Goal: Task Accomplishment & Management: Manage account settings

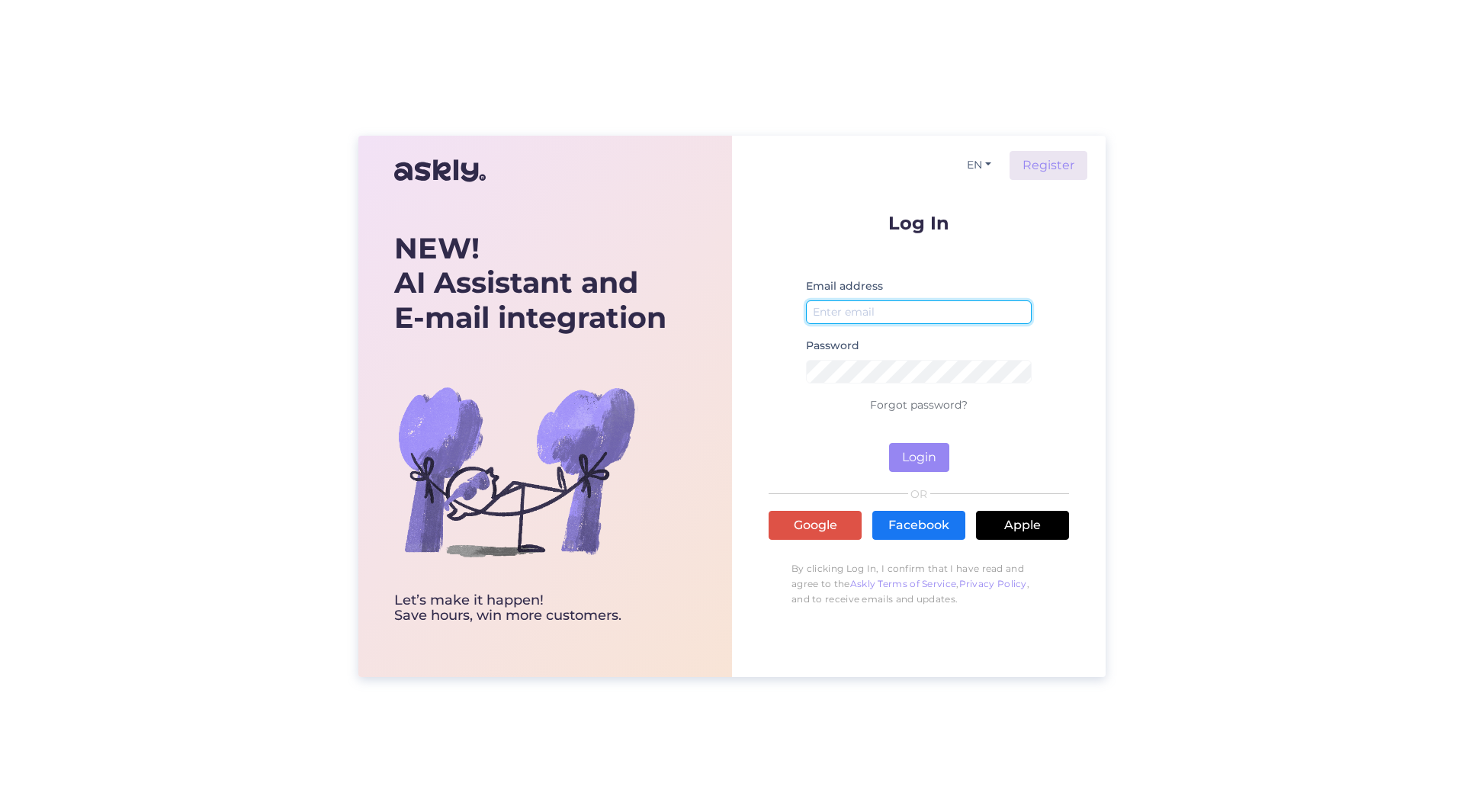
click at [929, 314] on input "email" at bounding box center [919, 312] width 226 height 24
type input "[EMAIL_ADDRESS][DOMAIN_NAME]"
click at [908, 456] on button "Login" at bounding box center [919, 458] width 60 height 29
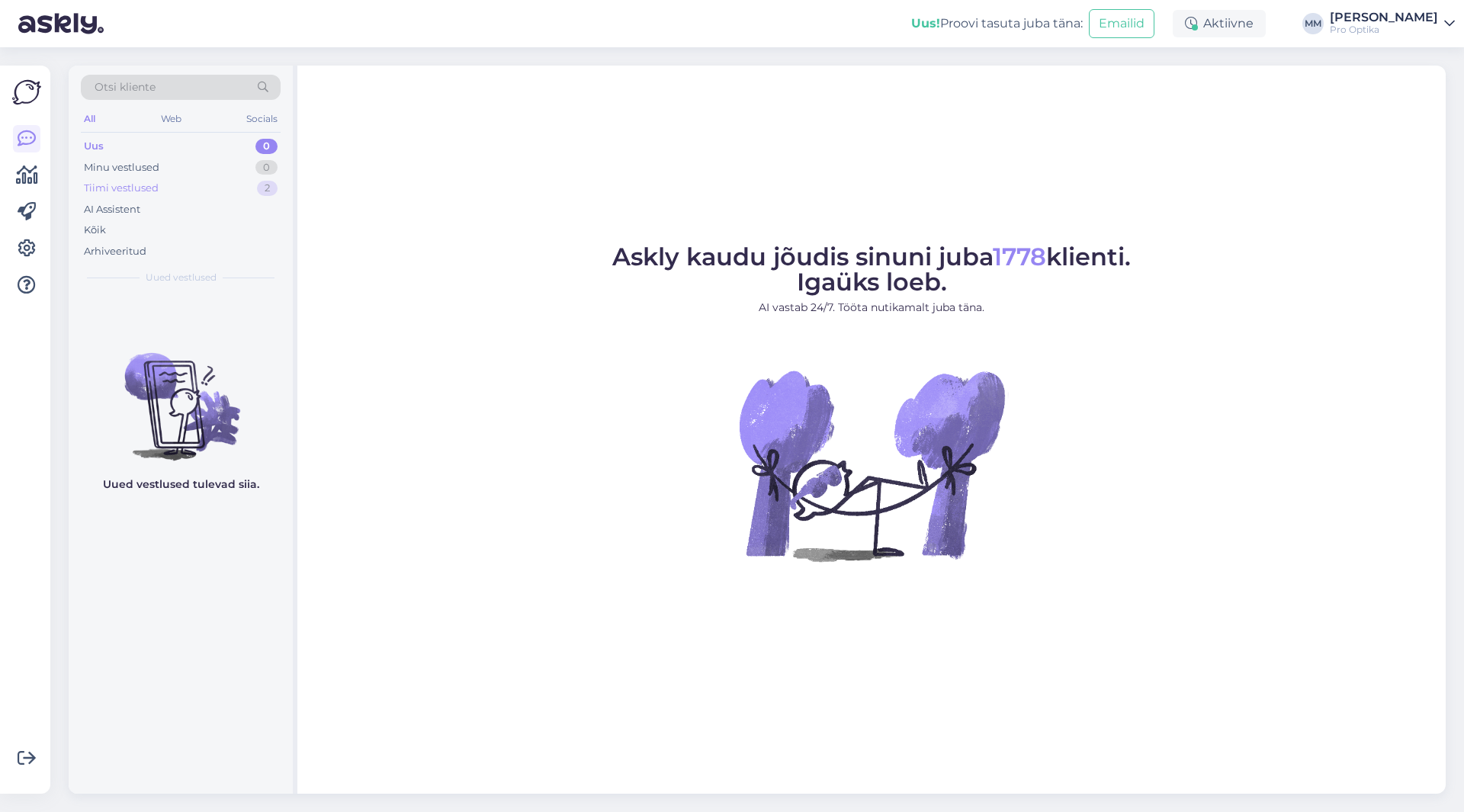
click at [148, 187] on div "Tiimi vestlused" at bounding box center [121, 188] width 75 height 15
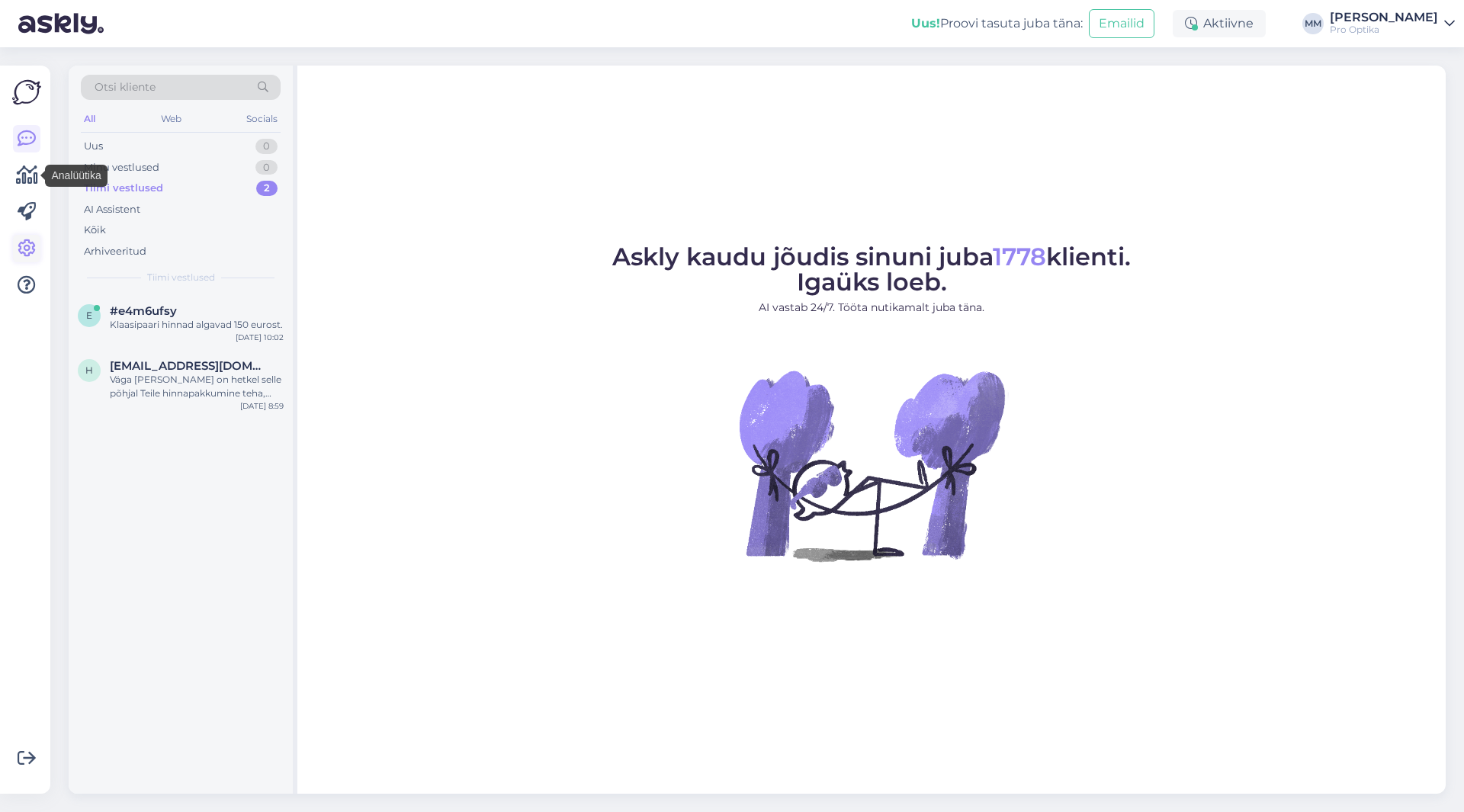
click at [30, 252] on icon at bounding box center [26, 248] width 18 height 18
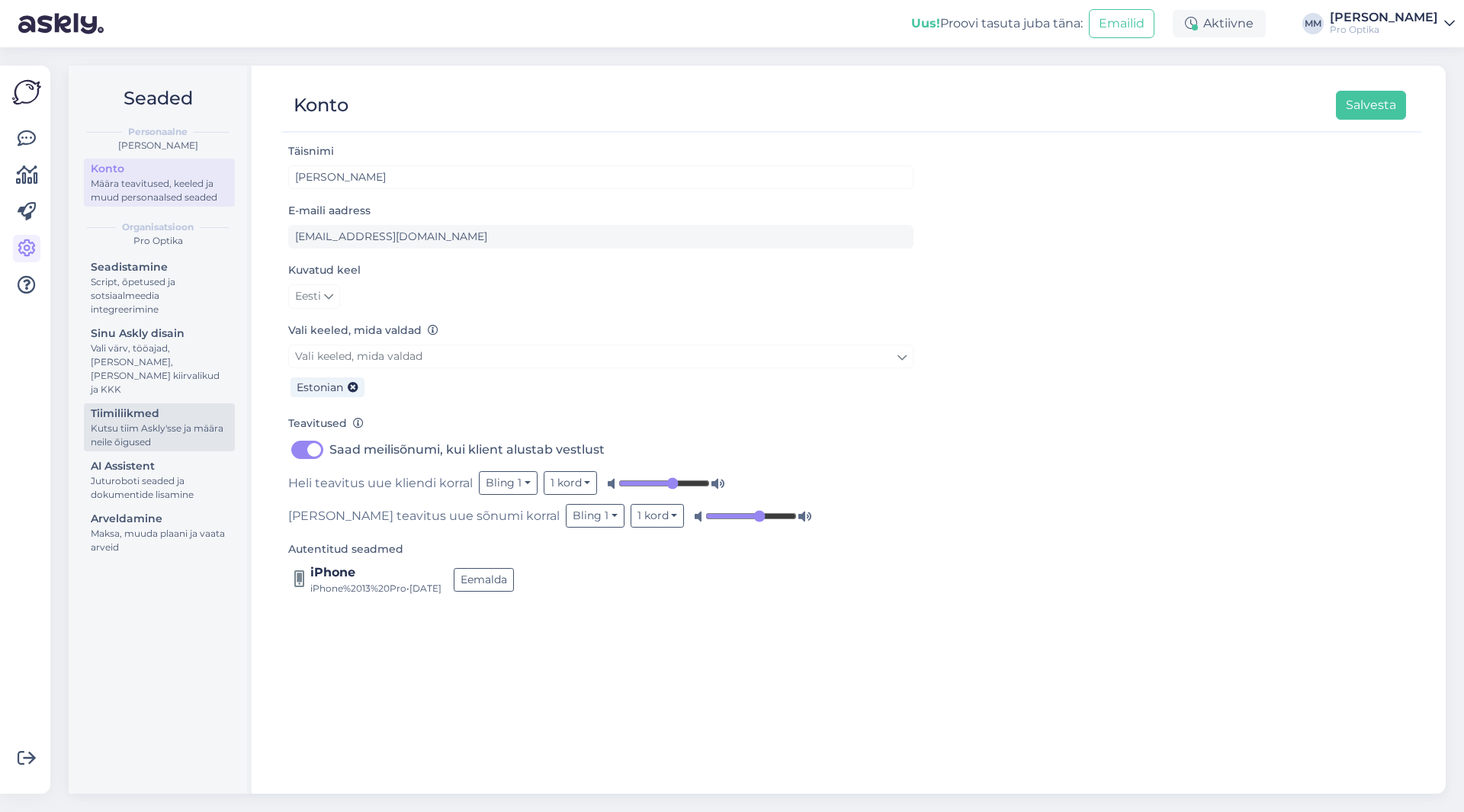
click at [148, 406] on div "Tiimiliikmed" at bounding box center [160, 413] width 137 height 16
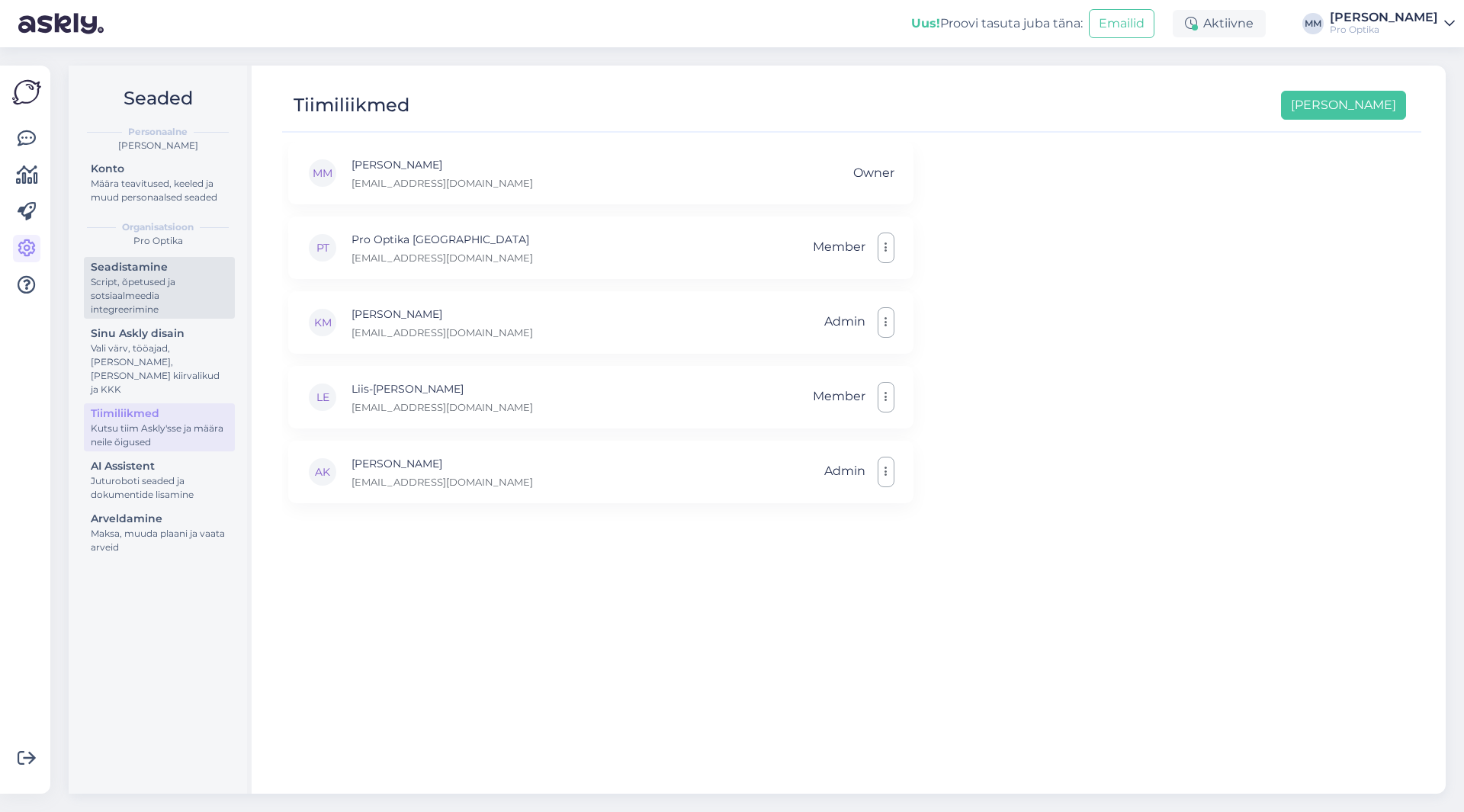
click at [153, 276] on div "Script, õpetused ja sotsiaalmeedia integreerimine" at bounding box center [160, 296] width 137 height 41
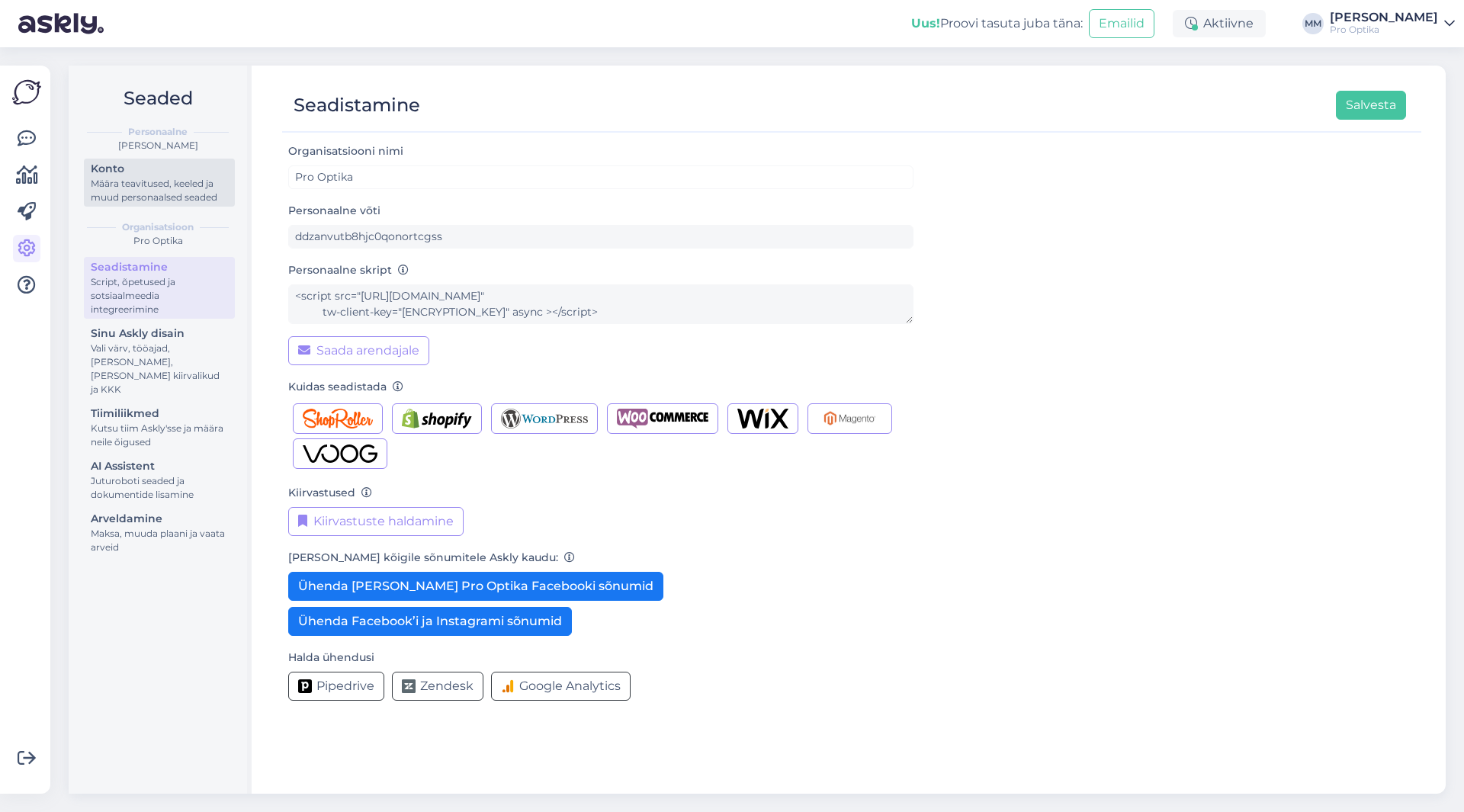
click at [163, 187] on div "Määra teavitused, keeled ja muud personaalsed seaded" at bounding box center [160, 191] width 137 height 27
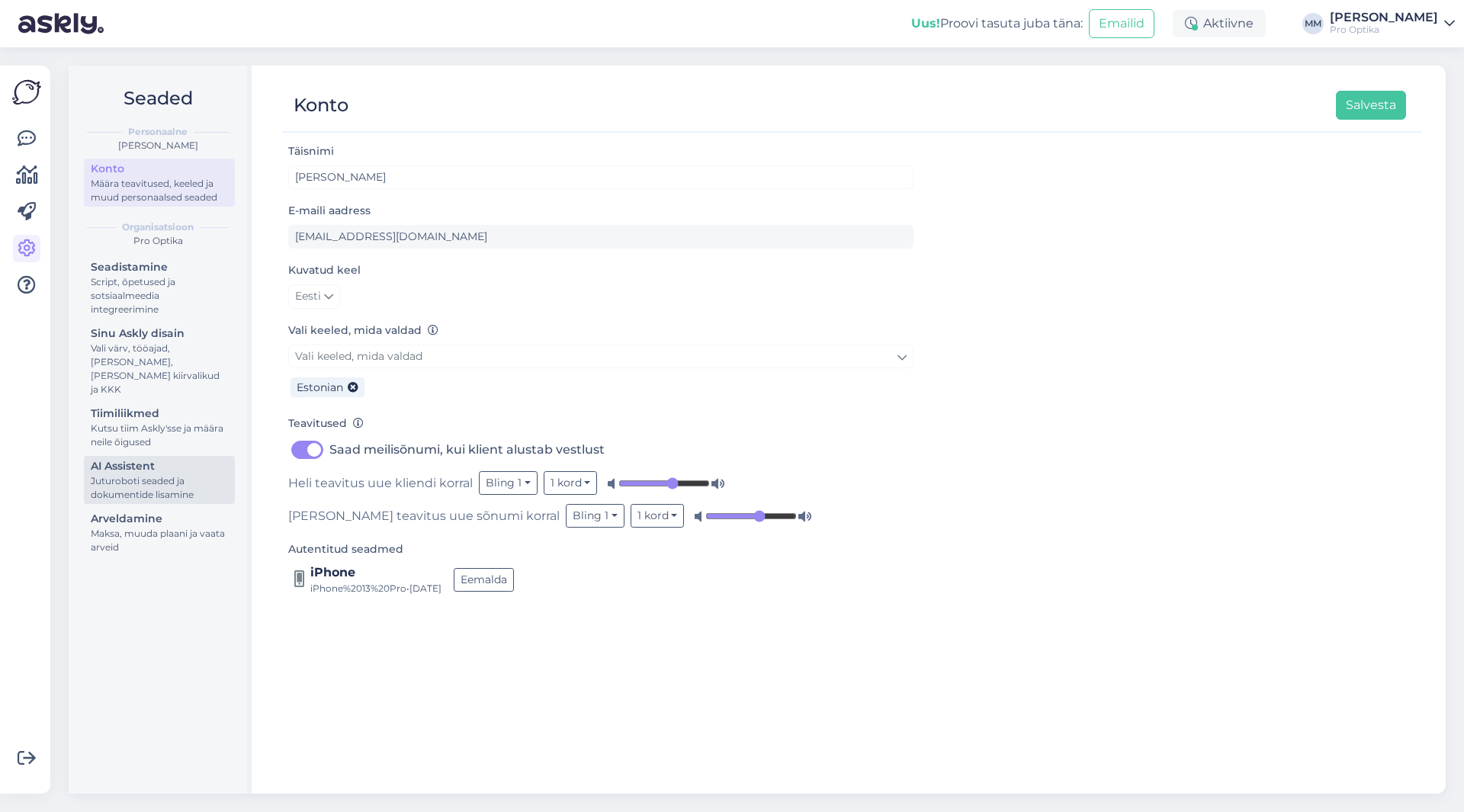
click at [140, 476] on div "Juturoboti seaded ja dokumentide lisamine" at bounding box center [160, 488] width 137 height 27
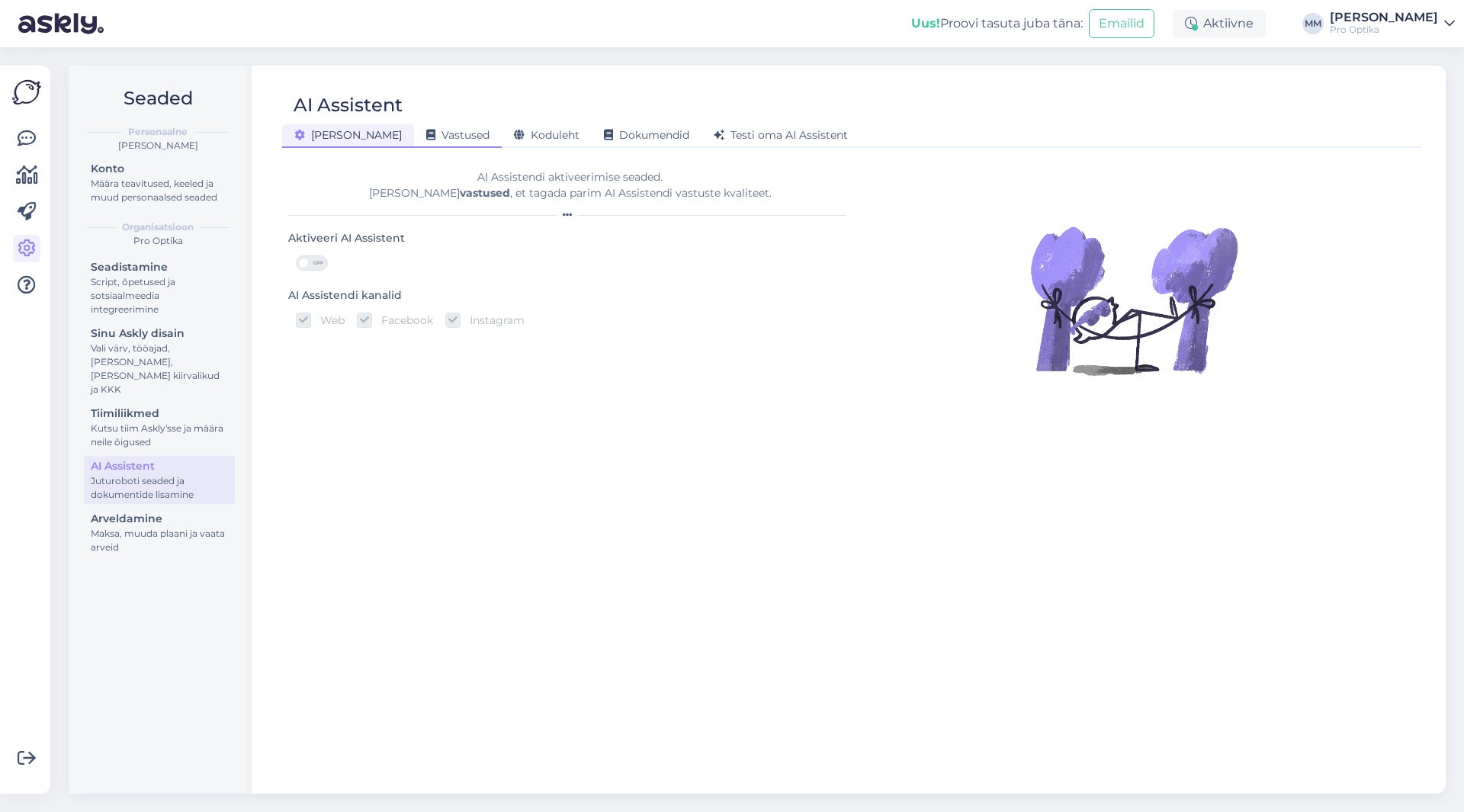
click at [426, 134] on span "Vastused" at bounding box center [458, 135] width 64 height 14
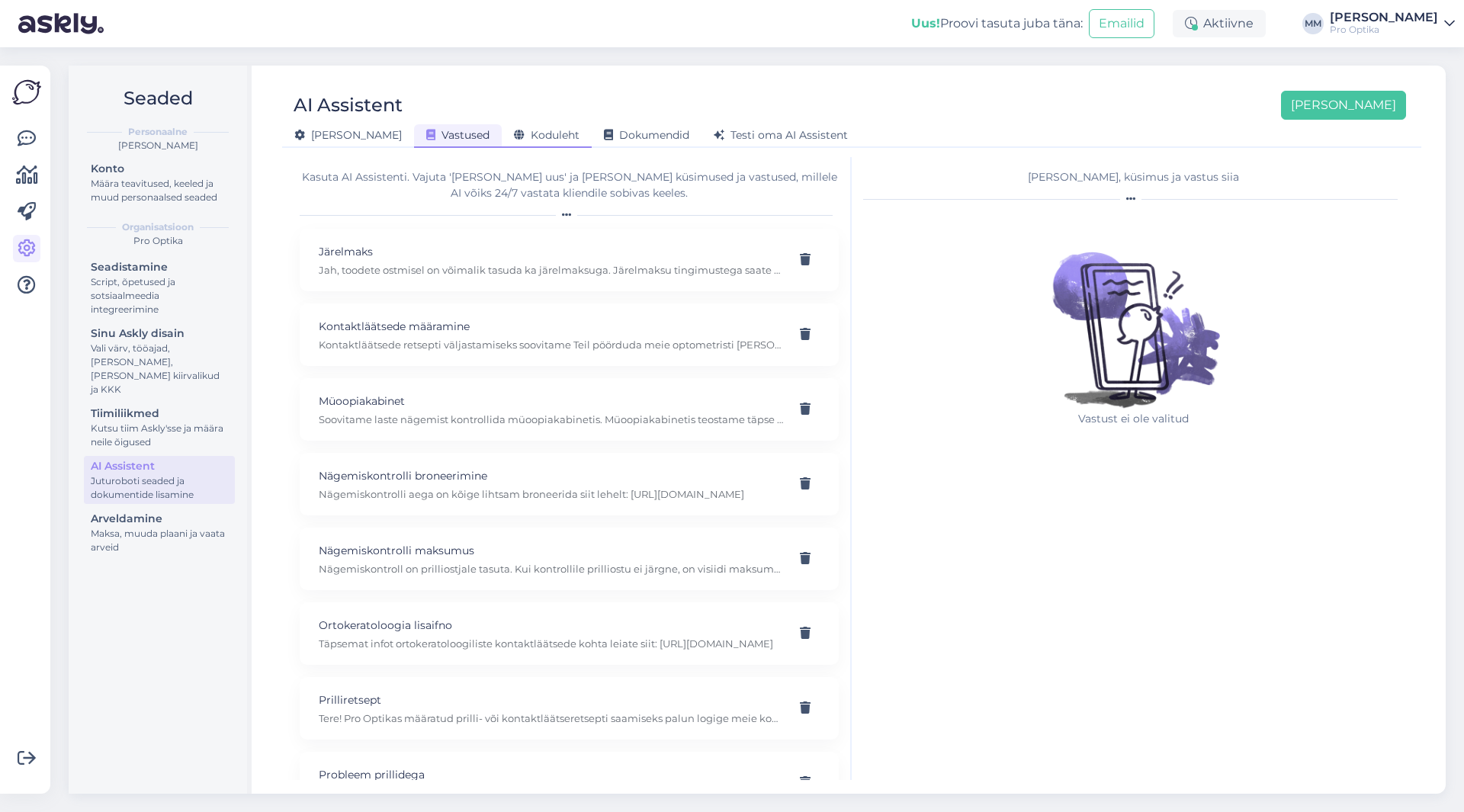
click at [514, 133] on span "Koduleht" at bounding box center [547, 135] width 65 height 14
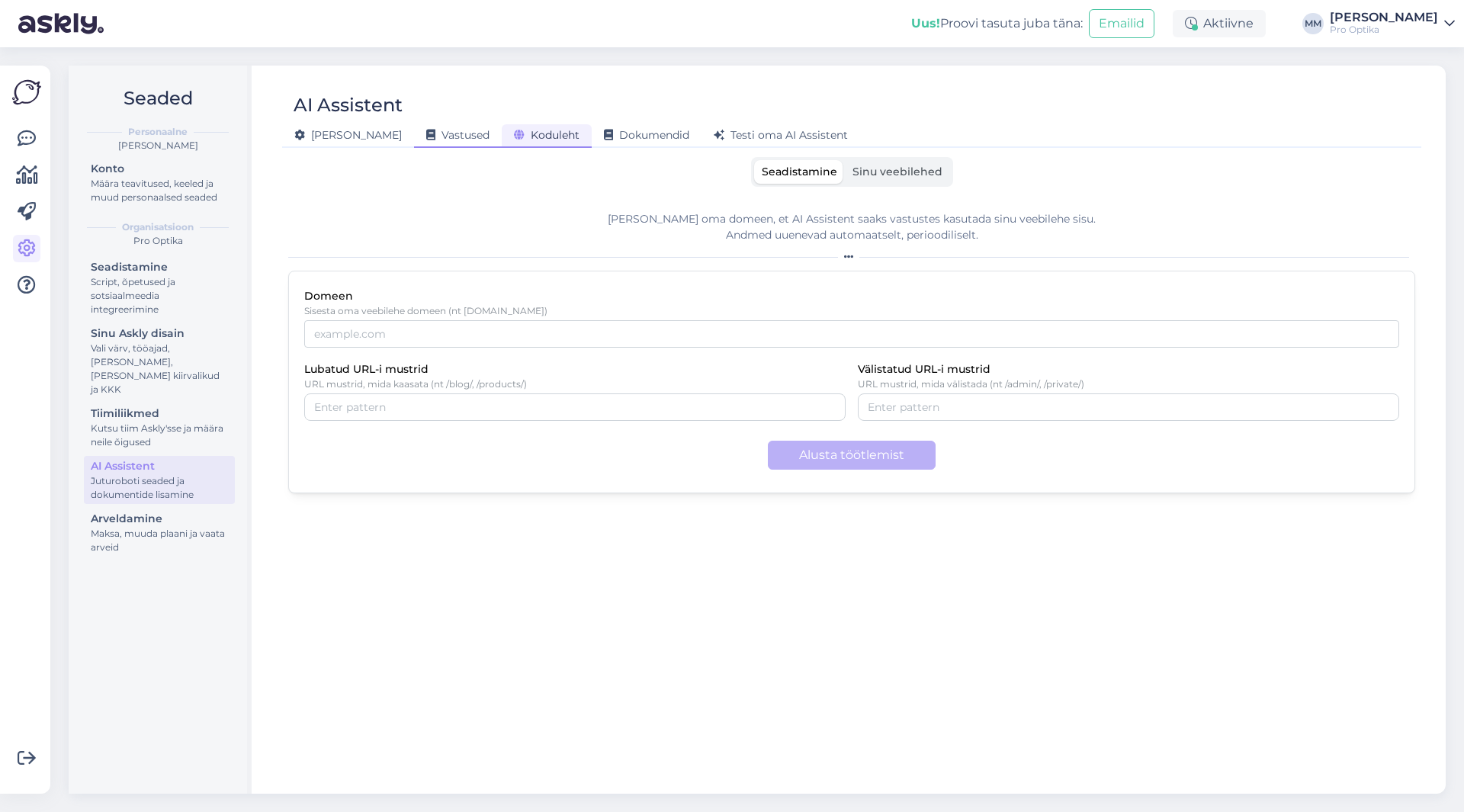
click at [426, 133] on span "Vastused" at bounding box center [458, 135] width 64 height 14
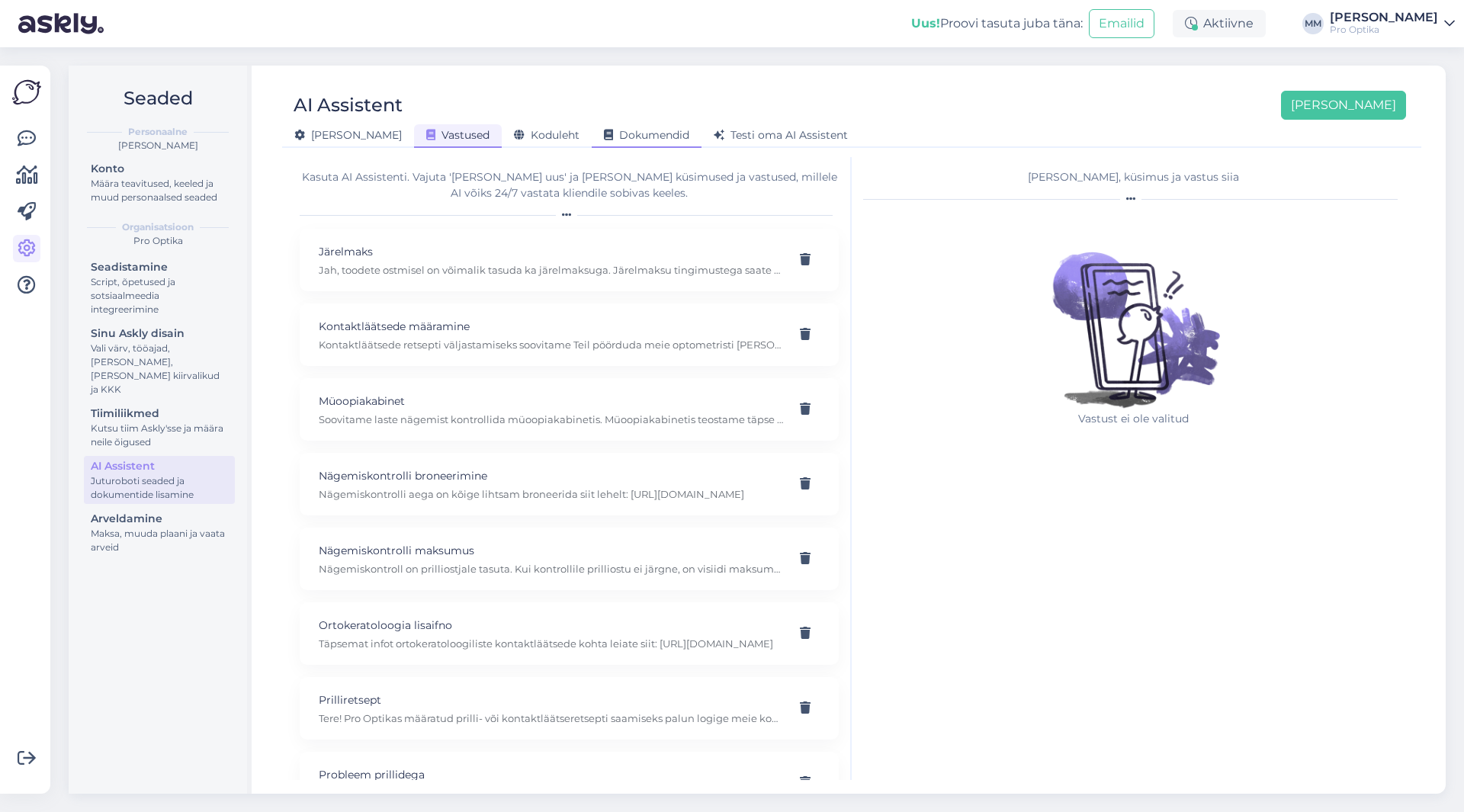
click at [614, 135] on span "Dokumendid" at bounding box center [646, 135] width 85 height 14
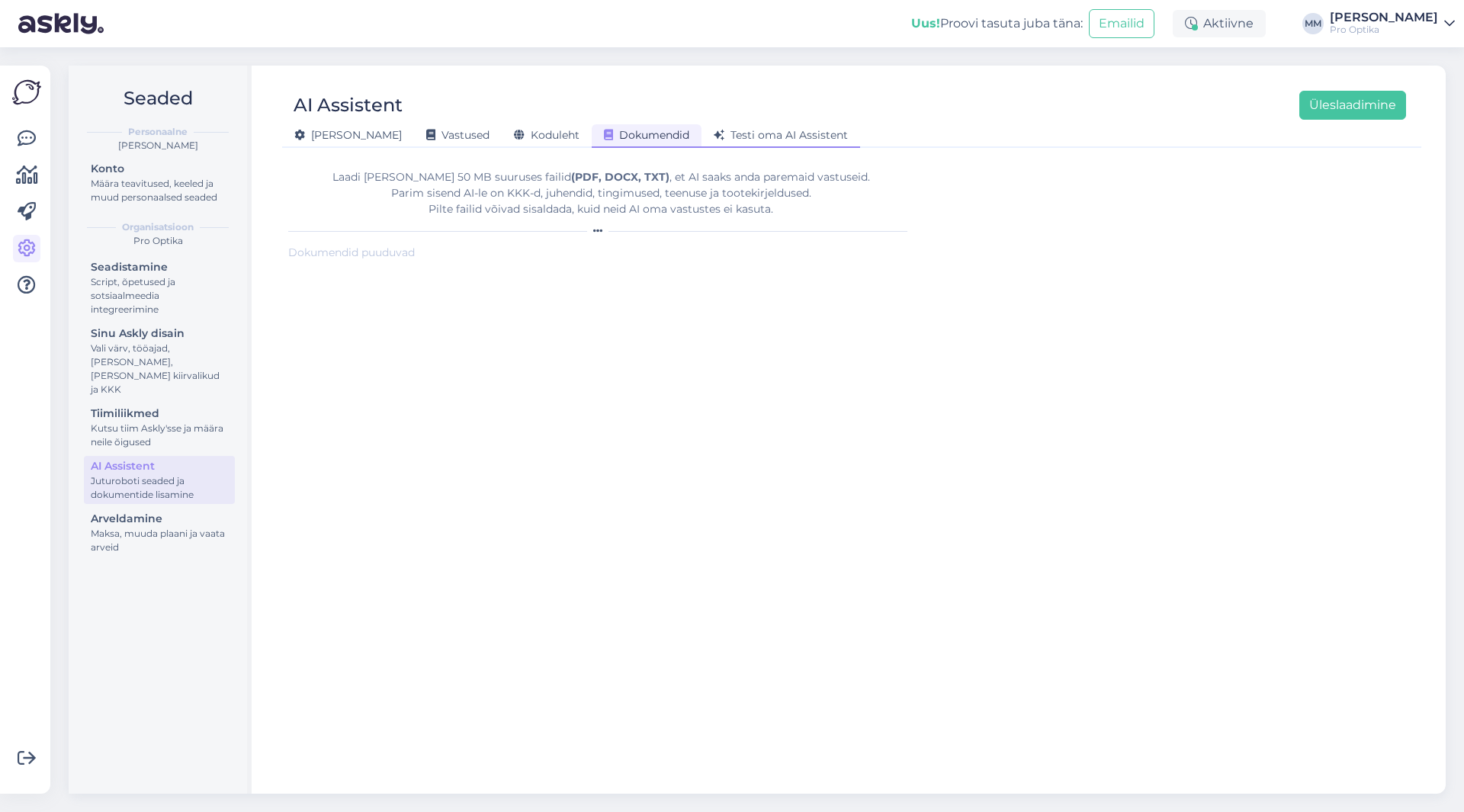
click at [714, 140] on span "Testi oma AI Assistent" at bounding box center [781, 135] width 134 height 14
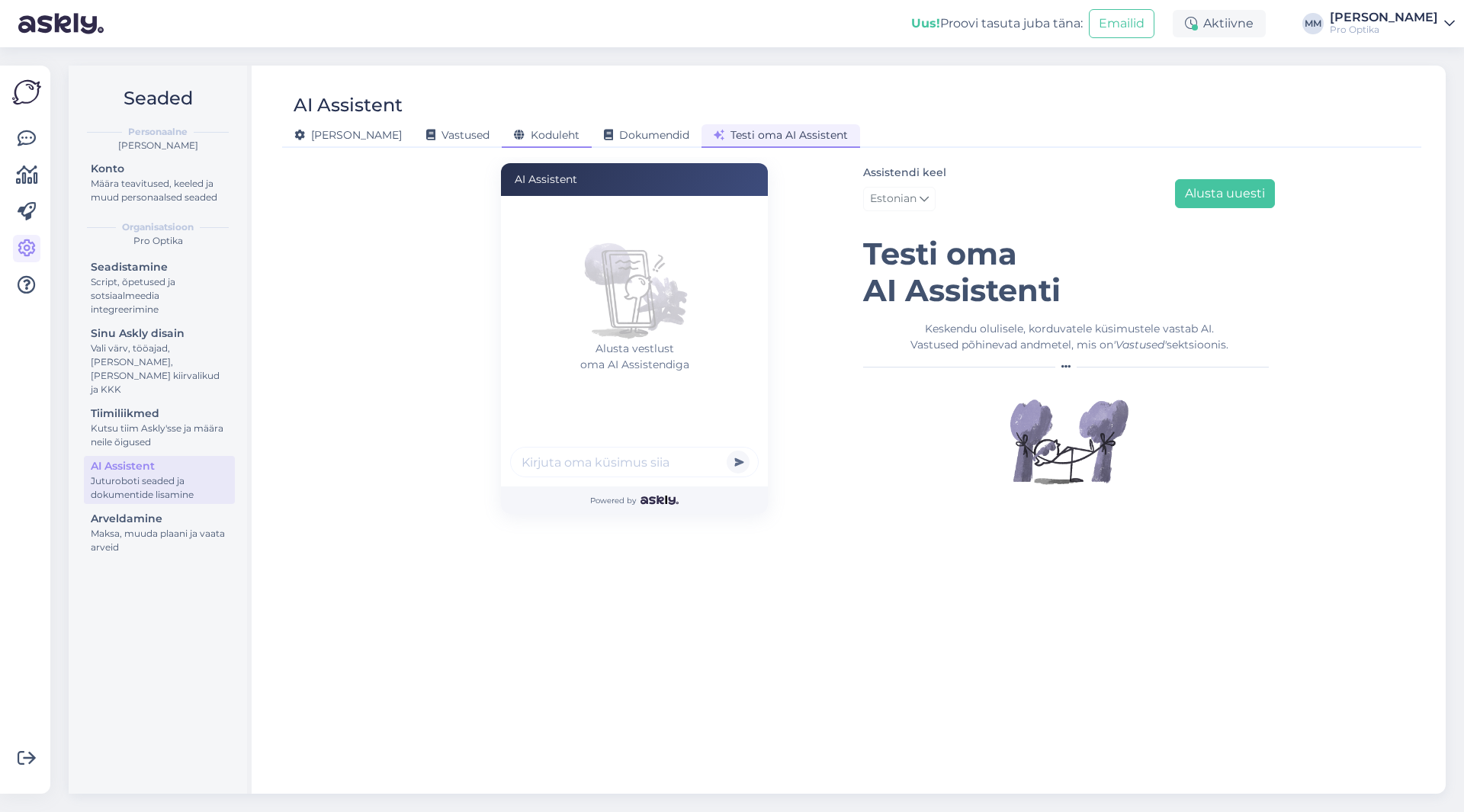
click at [514, 136] on span "Koduleht" at bounding box center [547, 135] width 65 height 14
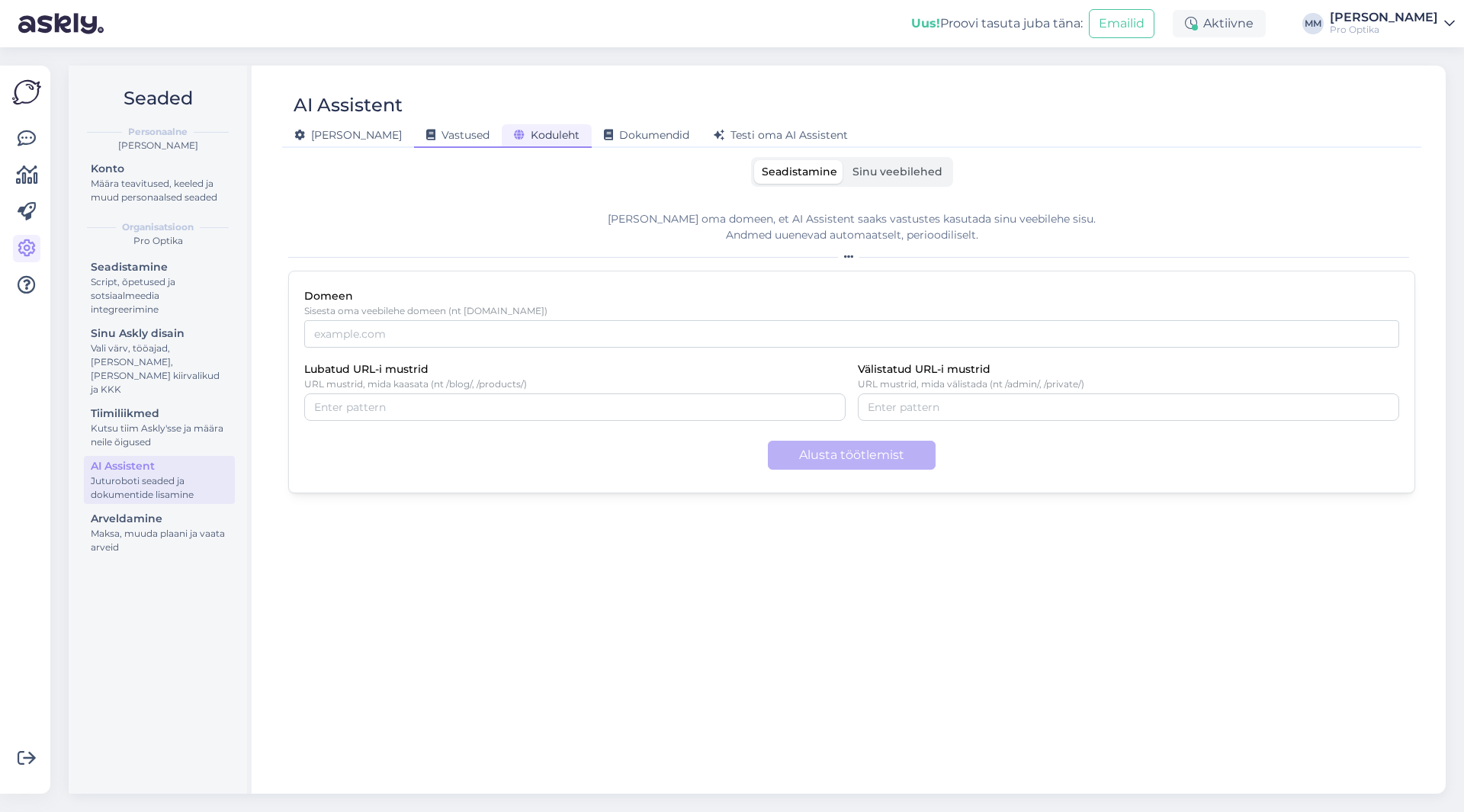
click at [426, 136] on span "Vastused" at bounding box center [458, 135] width 64 height 14
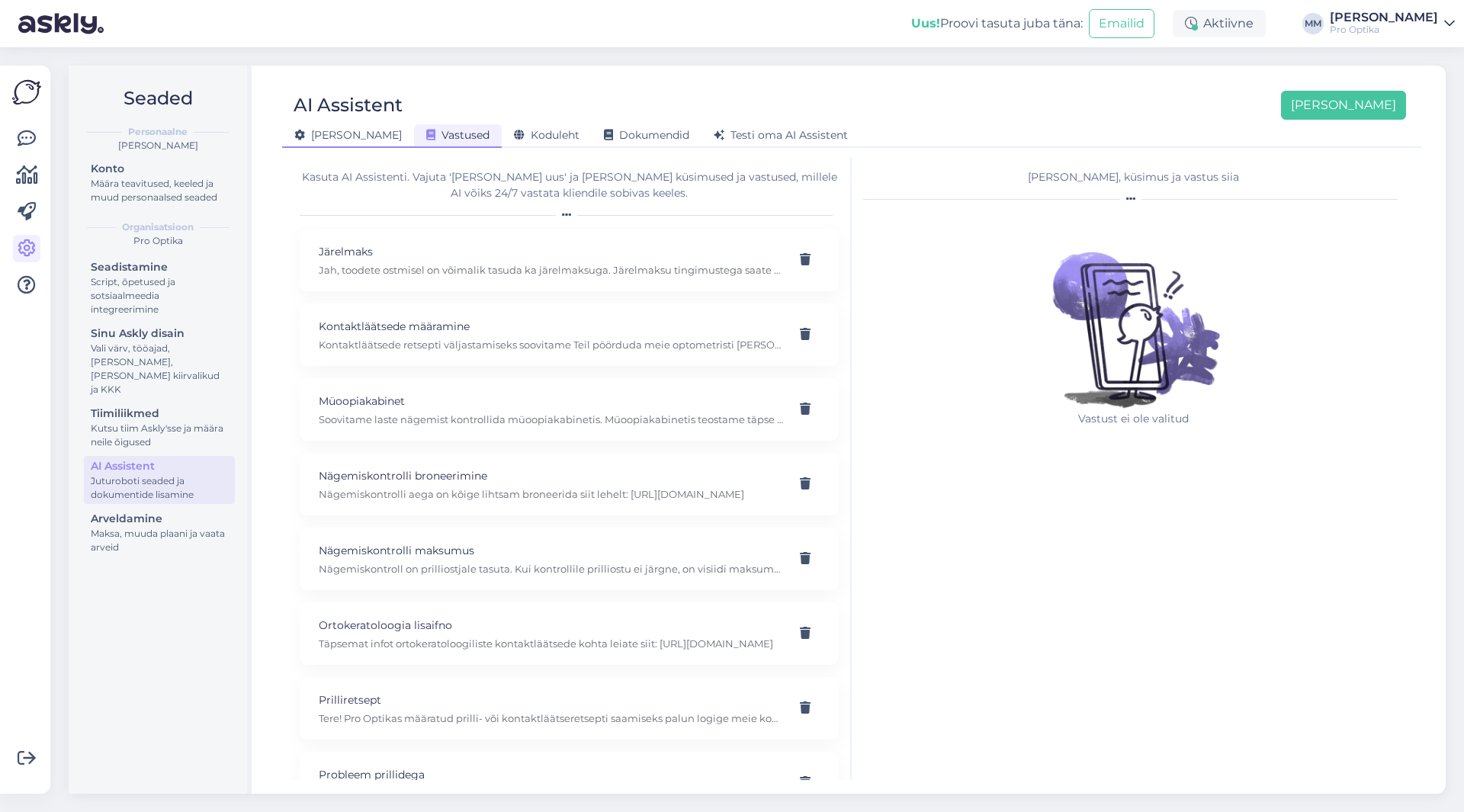
click at [336, 136] on span "[PERSON_NAME]" at bounding box center [348, 135] width 107 height 14
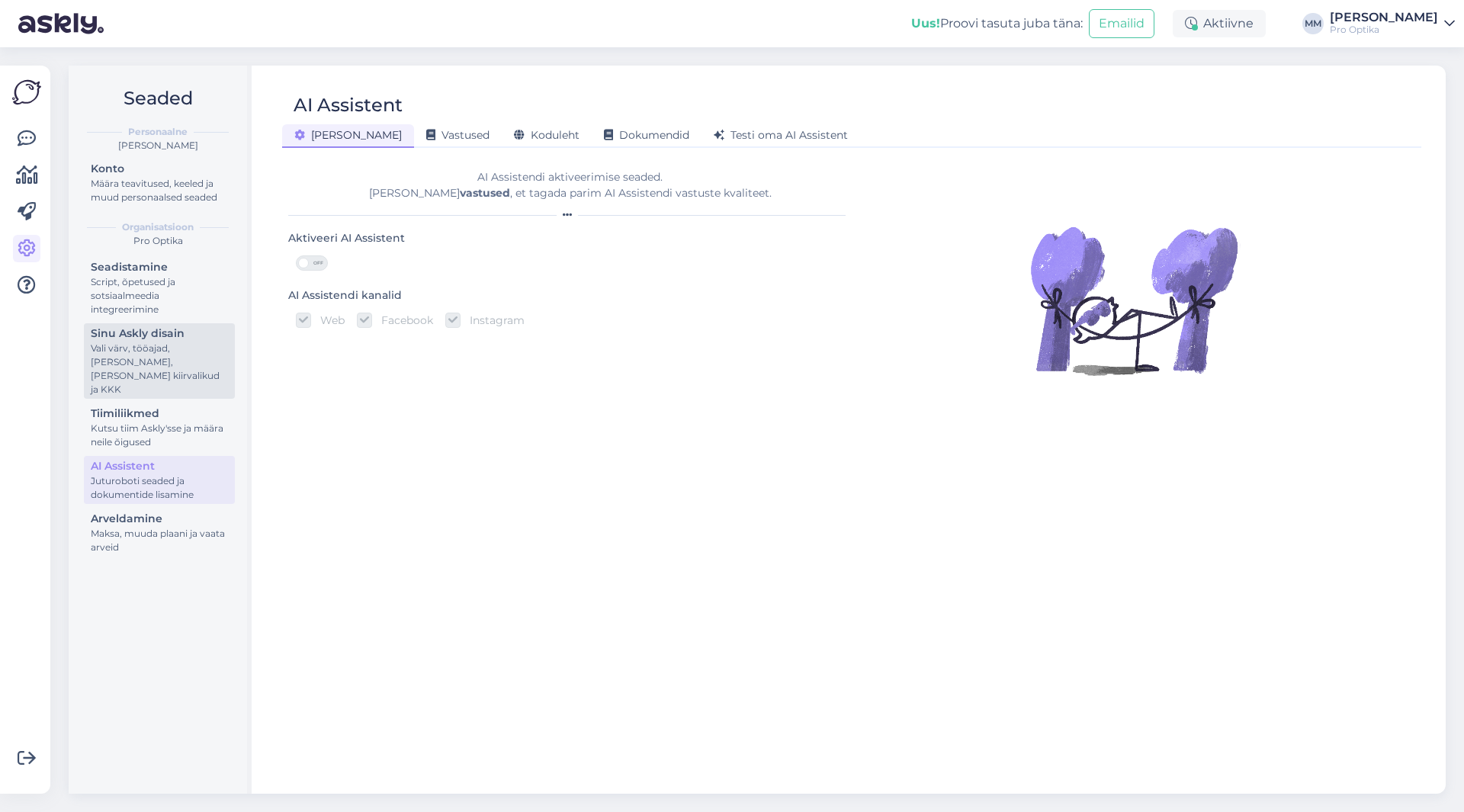
click at [133, 357] on div "Vali värv, tööajad, [PERSON_NAME], [PERSON_NAME] kiirvalikud ja KKK" at bounding box center [160, 369] width 137 height 55
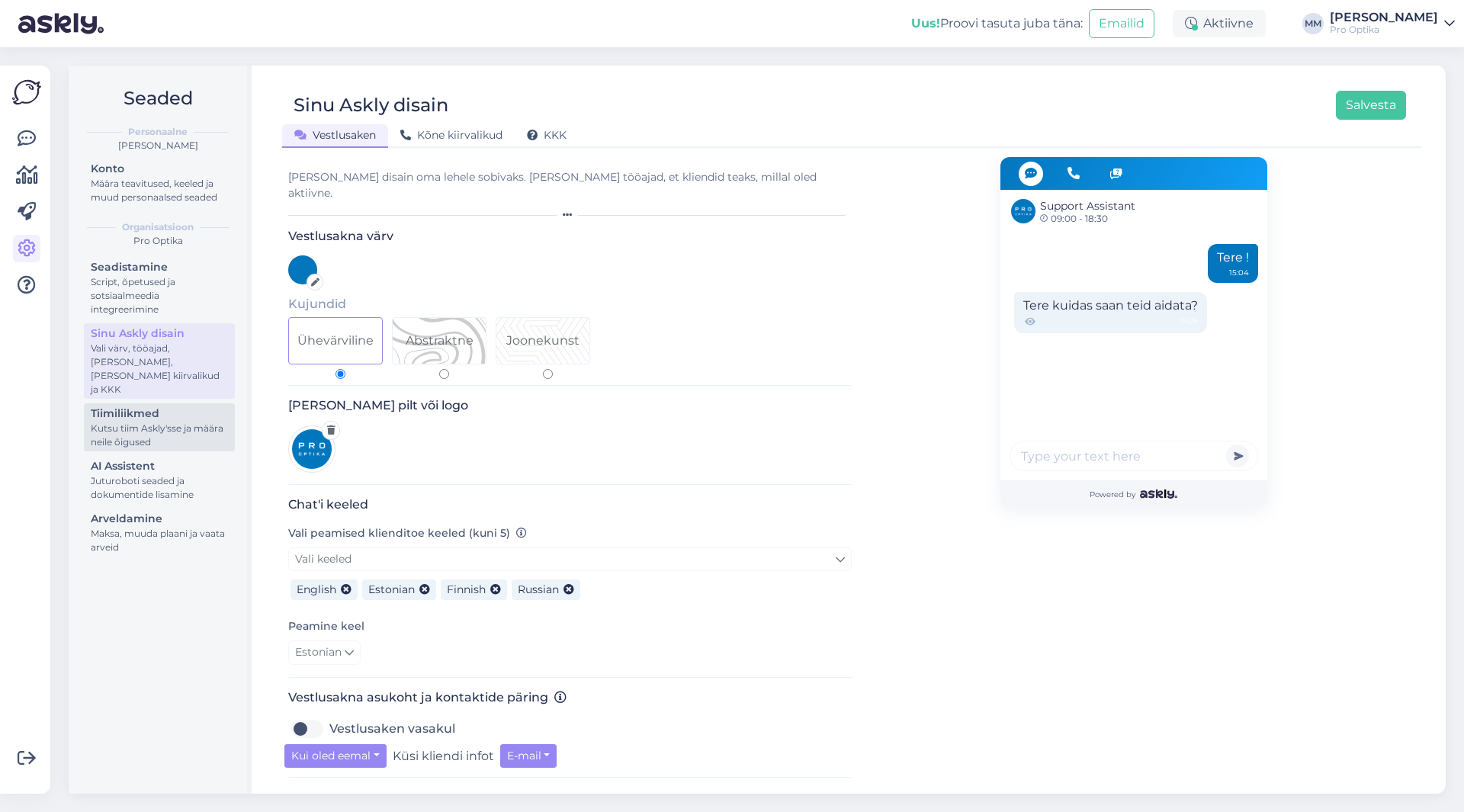
click at [127, 421] on div "Kutsu tiim Askly'sse ja määra neile õigused" at bounding box center [160, 435] width 137 height 27
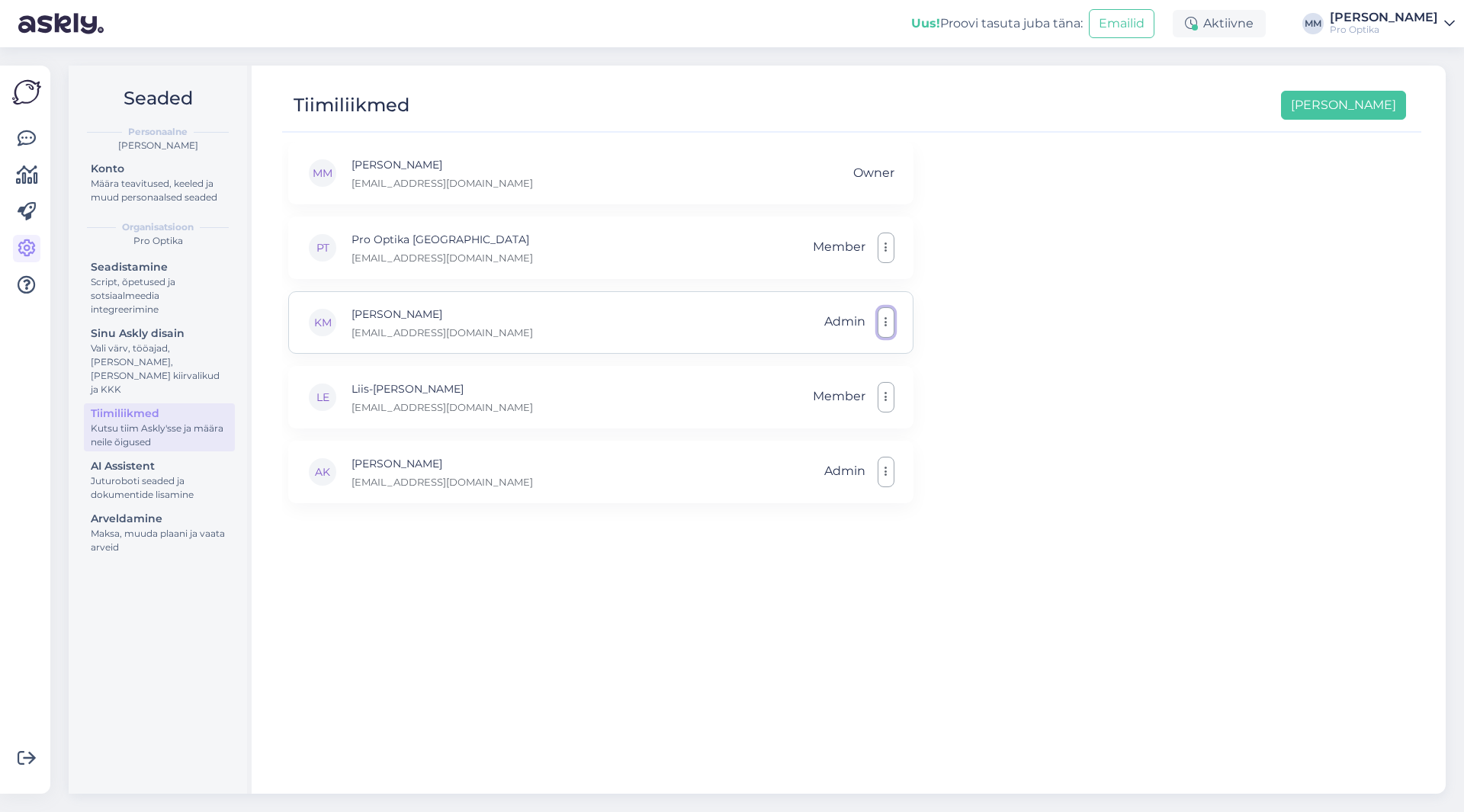
click at [890, 320] on button "button" at bounding box center [886, 323] width 17 height 31
click at [524, 312] on div "KM Katriine [PERSON_NAME] [PERSON_NAME][EMAIL_ADDRESS][DOMAIN_NAME] Admin Tee t…" at bounding box center [601, 322] width 625 height 63
click at [390, 312] on p "[PERSON_NAME]" at bounding box center [441, 314] width 181 height 17
click at [320, 318] on div "KM" at bounding box center [323, 323] width 31 height 31
click at [704, 575] on div "MM Madis Mark [EMAIL_ADDRESS][DOMAIN_NAME] Owner PT Pro Optika [GEOGRAPHIC_DATA…" at bounding box center [852, 460] width 1139 height 638
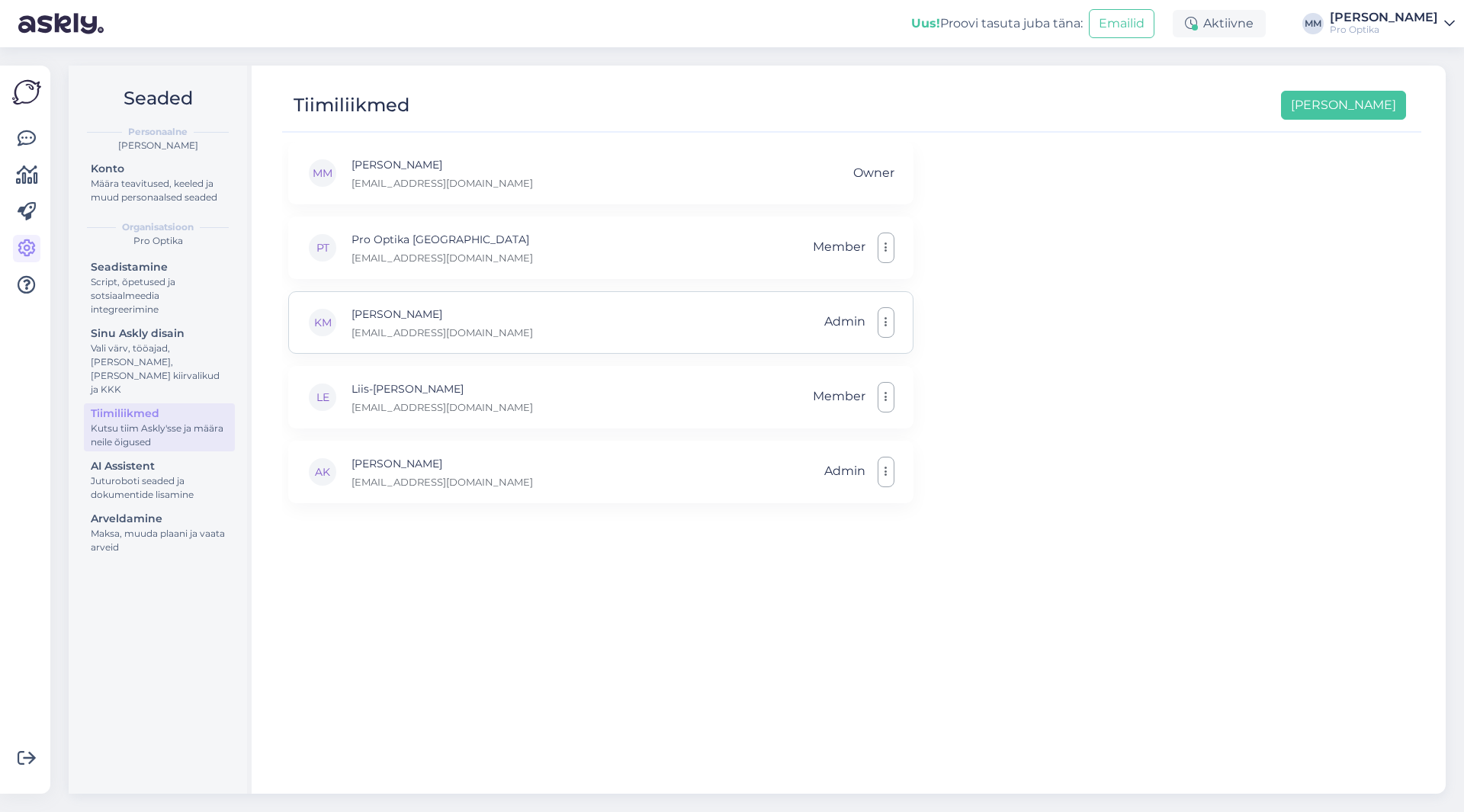
click at [385, 324] on div "Katriine [PERSON_NAME] [PERSON_NAME][EMAIL_ADDRESS][DOMAIN_NAME]" at bounding box center [441, 322] width 181 height 33
click at [155, 343] on div "Vali värv, tööajad, [PERSON_NAME], [PERSON_NAME] kiirvalikud ja KKK" at bounding box center [160, 369] width 137 height 55
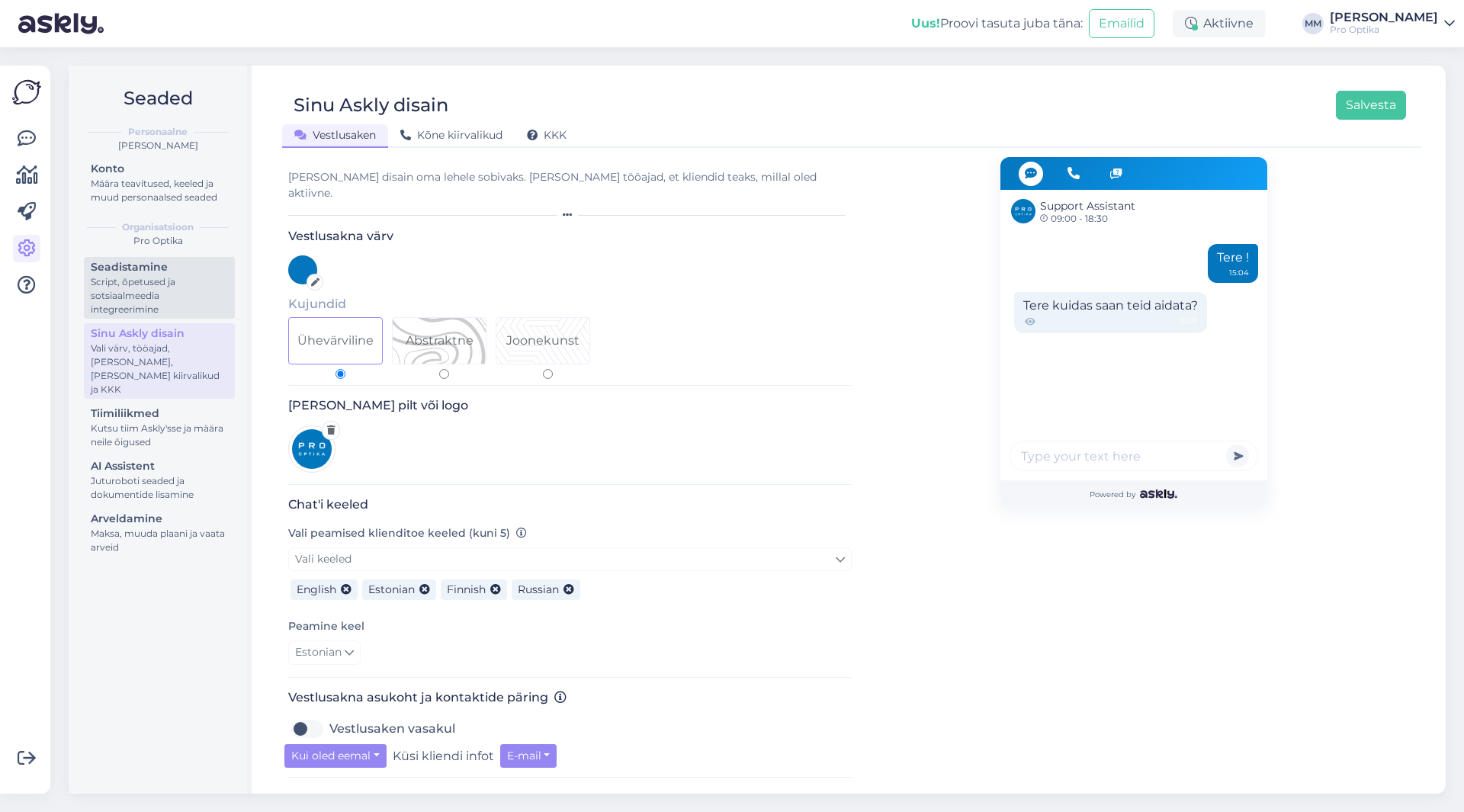
click at [142, 278] on div "Script, õpetused ja sotsiaalmeedia integreerimine" at bounding box center [160, 296] width 137 height 41
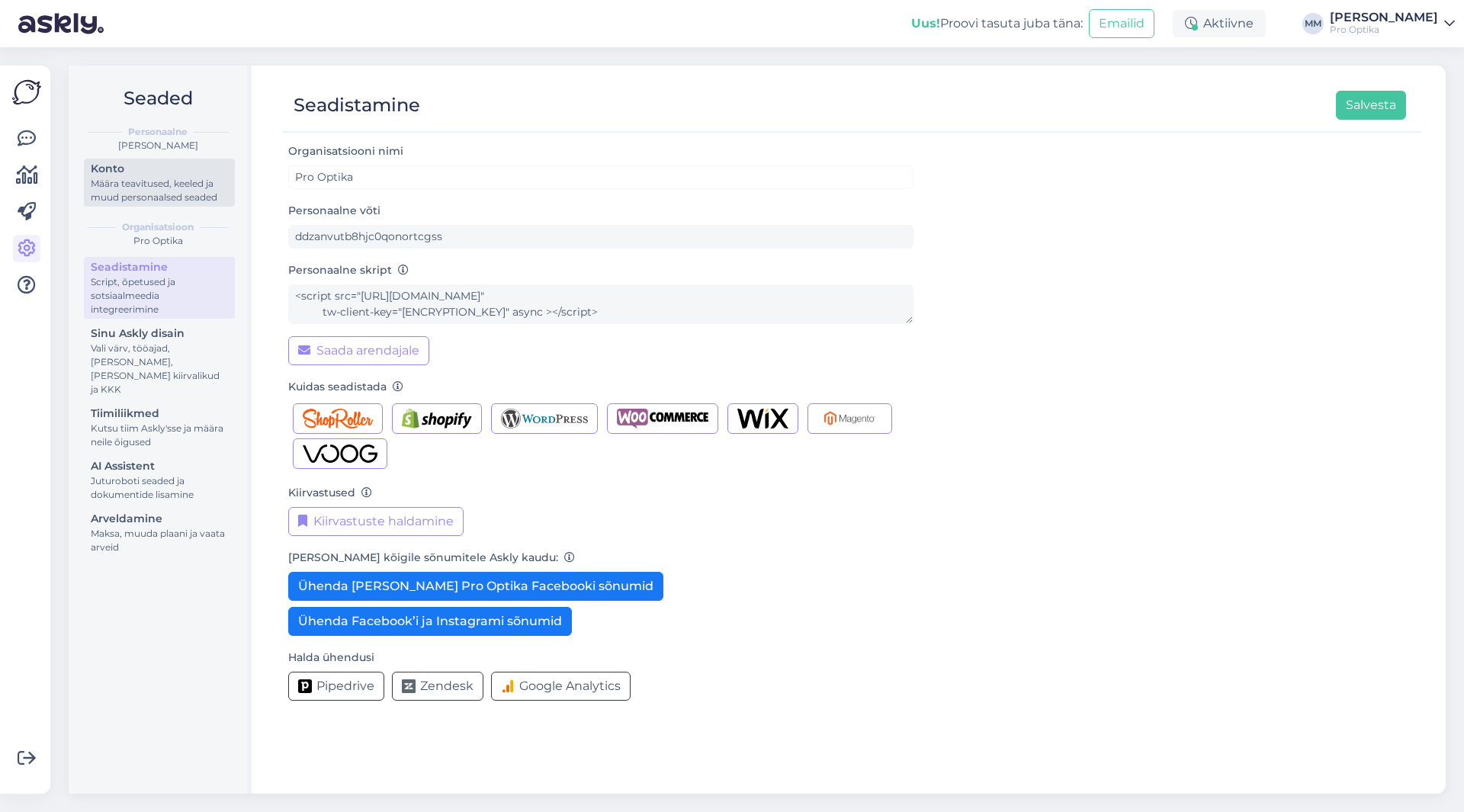
click at [106, 174] on div "Konto" at bounding box center [160, 168] width 137 height 16
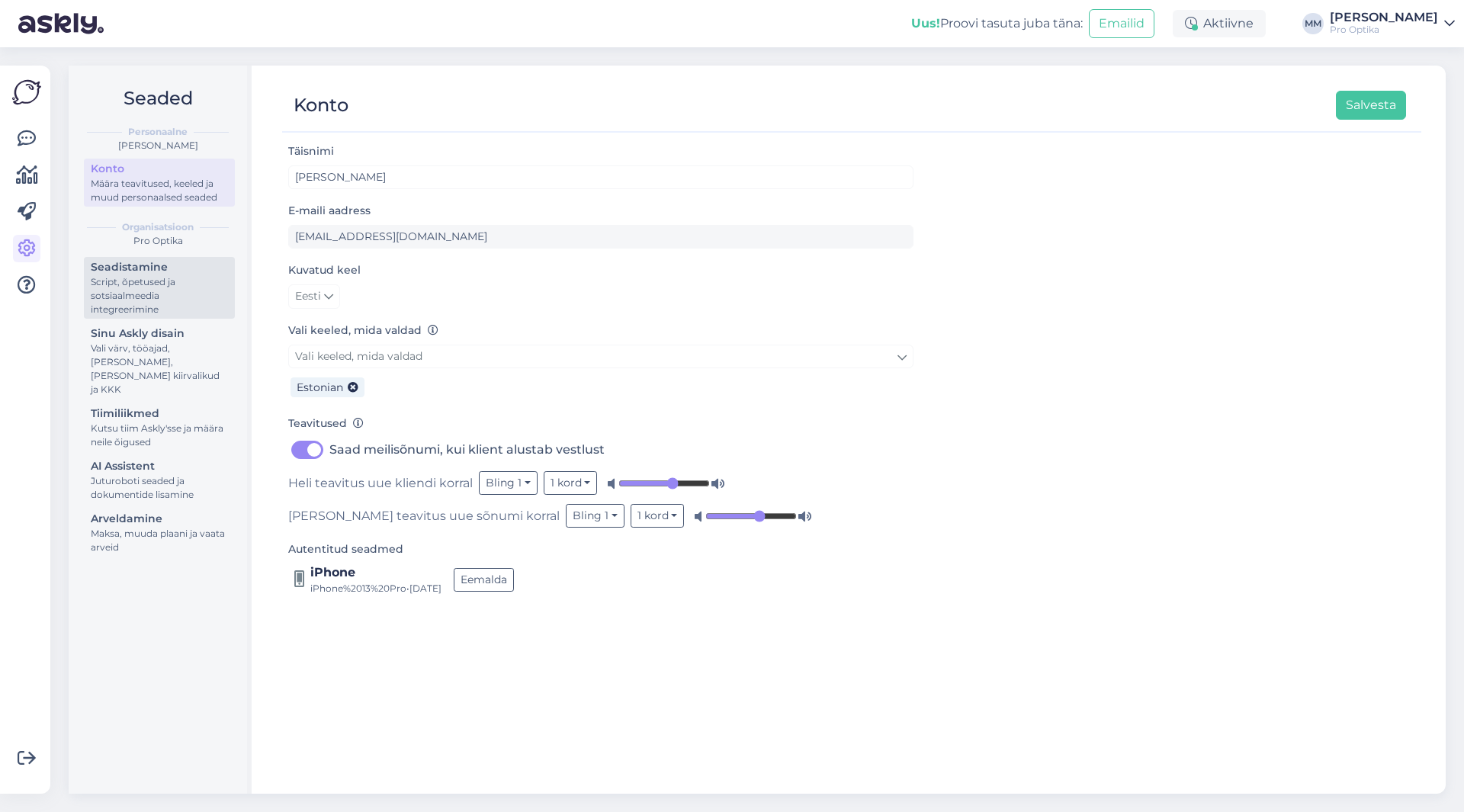
click at [116, 280] on div "Script, õpetused ja sotsiaalmeedia integreerimine" at bounding box center [160, 296] width 137 height 41
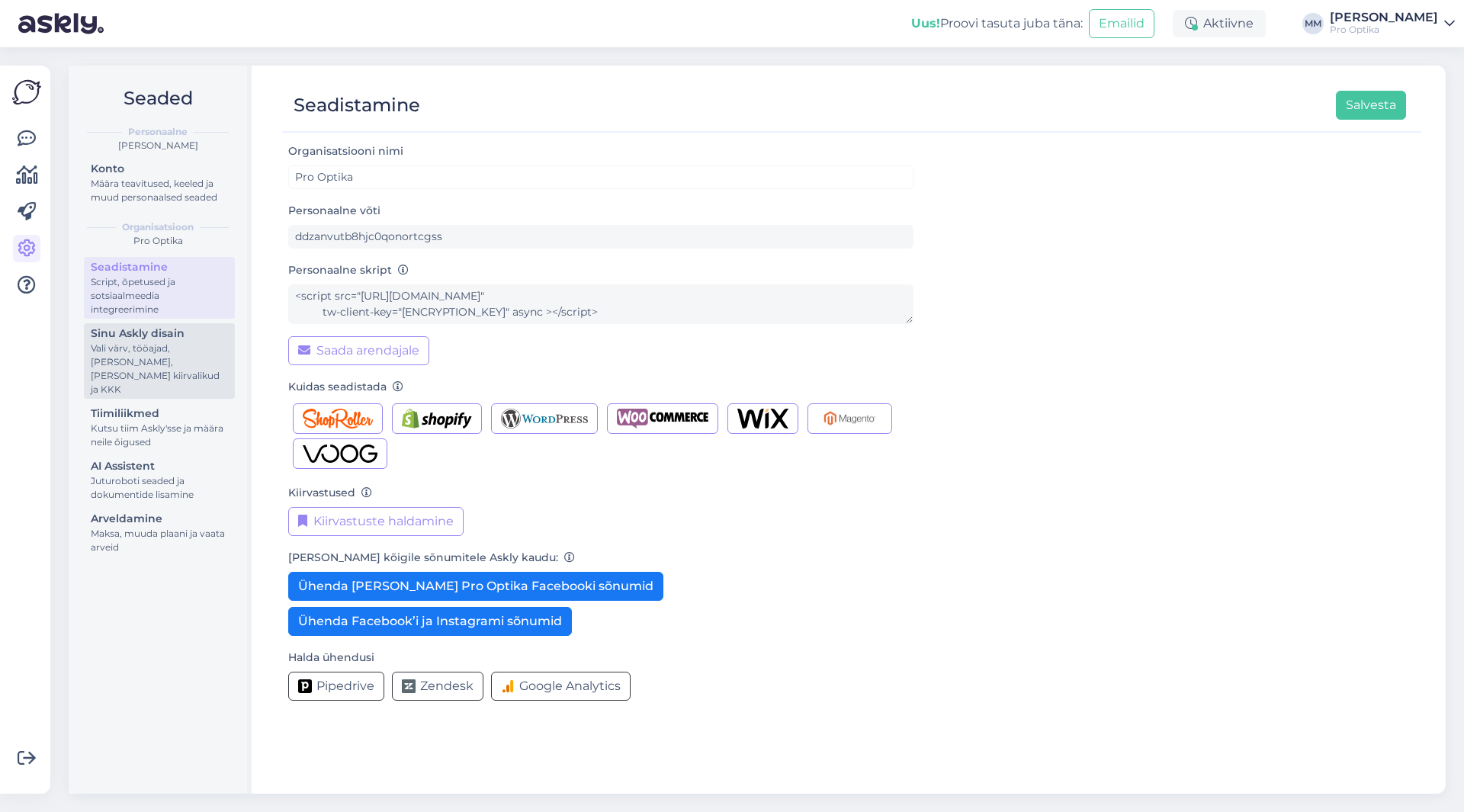
click at [146, 333] on div "Sinu Askly disain" at bounding box center [160, 333] width 137 height 16
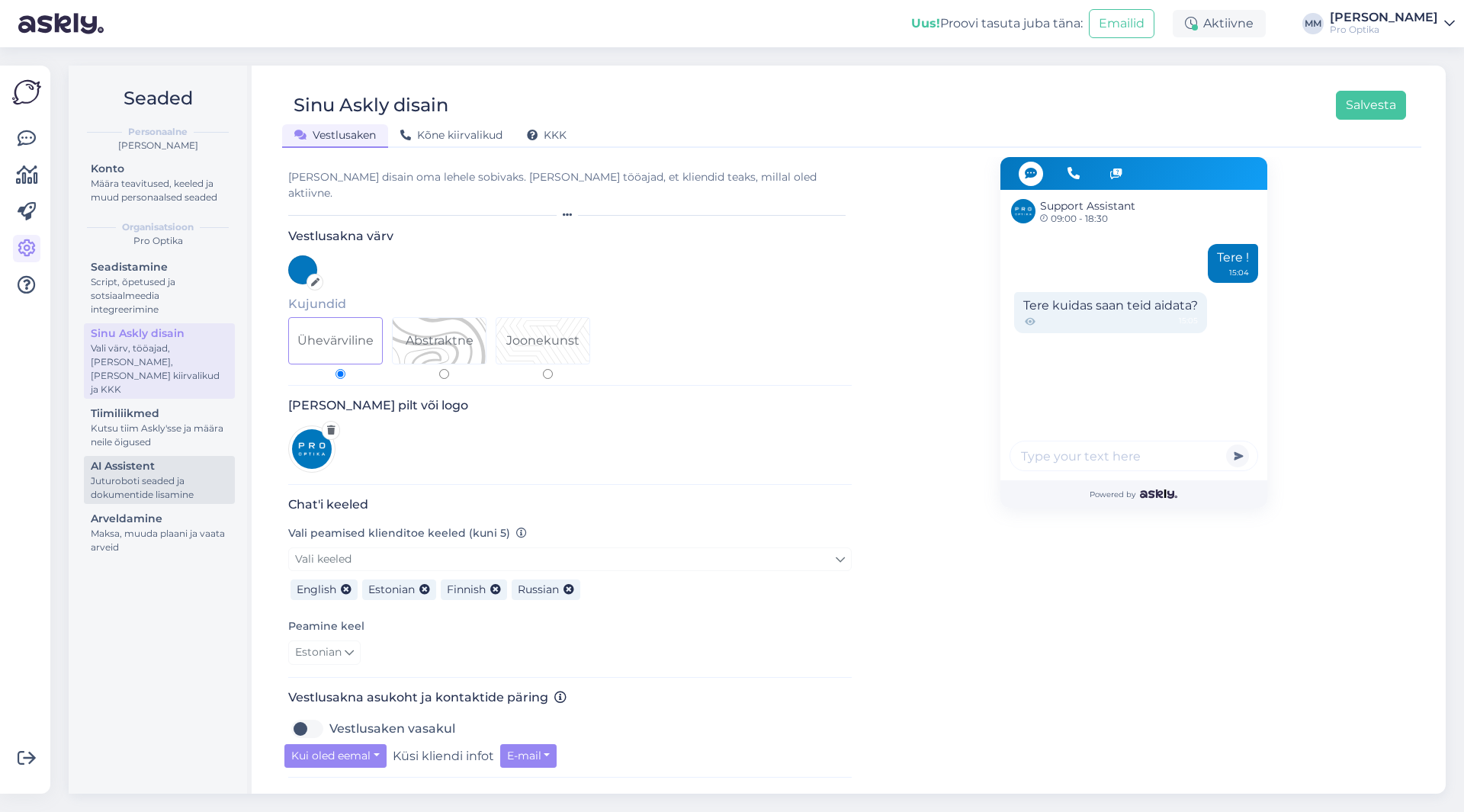
click at [160, 458] on div "AI Assistent" at bounding box center [160, 466] width 137 height 16
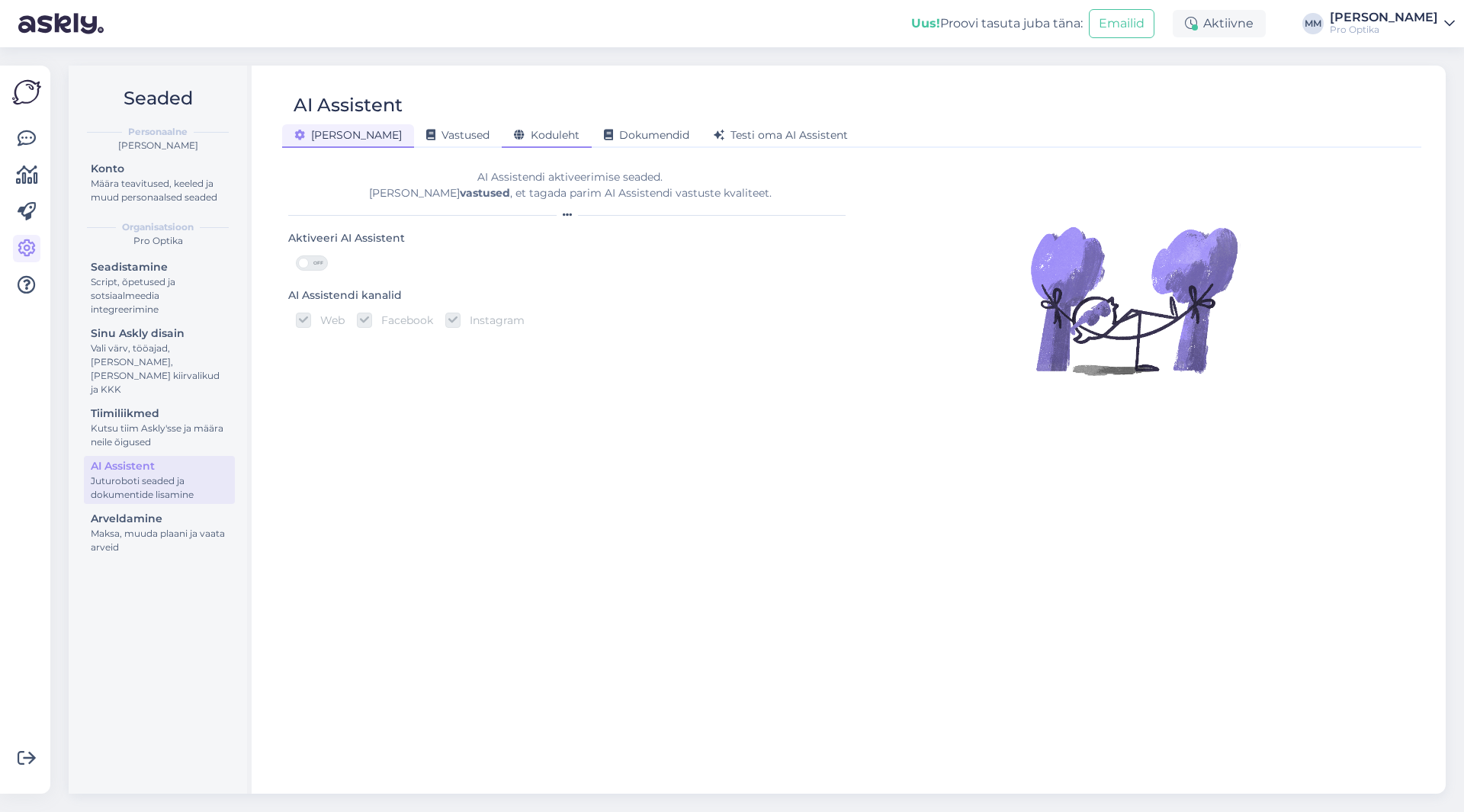
click at [514, 134] on span "Koduleht" at bounding box center [547, 135] width 65 height 14
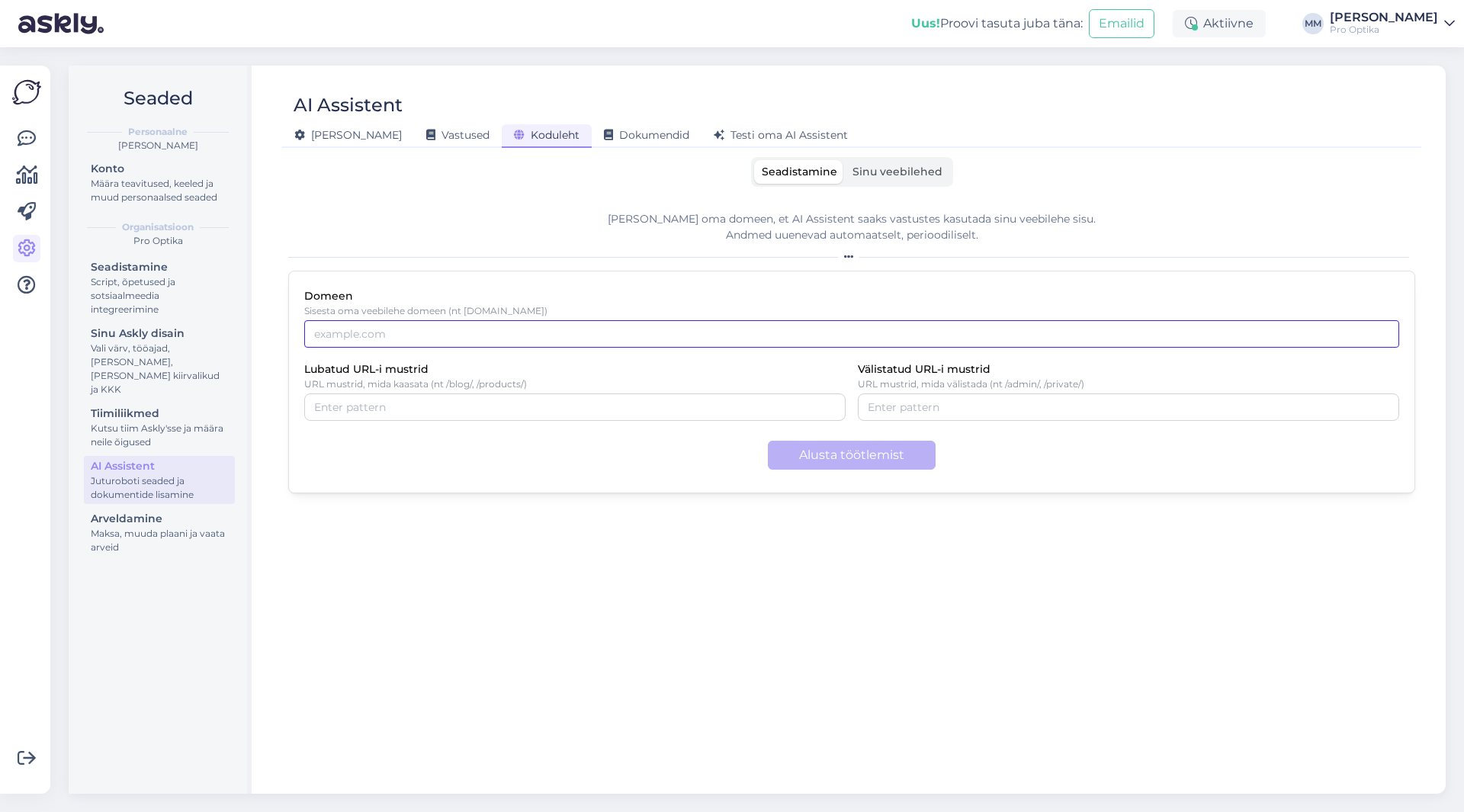
click at [398, 334] on input "Domeen" at bounding box center [851, 334] width 1095 height 27
type input "[DOMAIN_NAME]"
click at [853, 458] on button "Alusta töötlemist" at bounding box center [851, 455] width 167 height 29
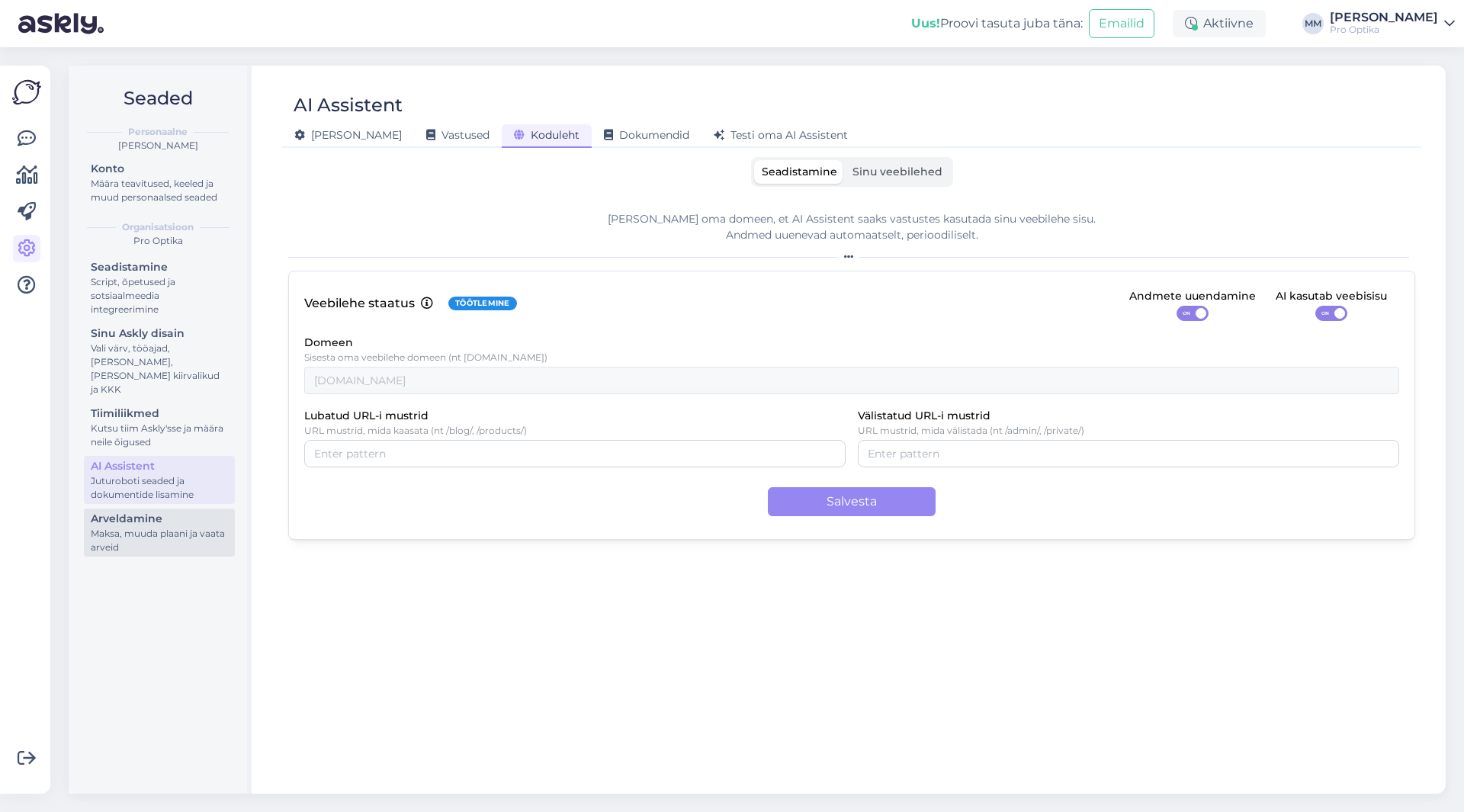
click at [146, 534] on div "Maksa, muuda plaani ja vaata arveid" at bounding box center [160, 541] width 137 height 27
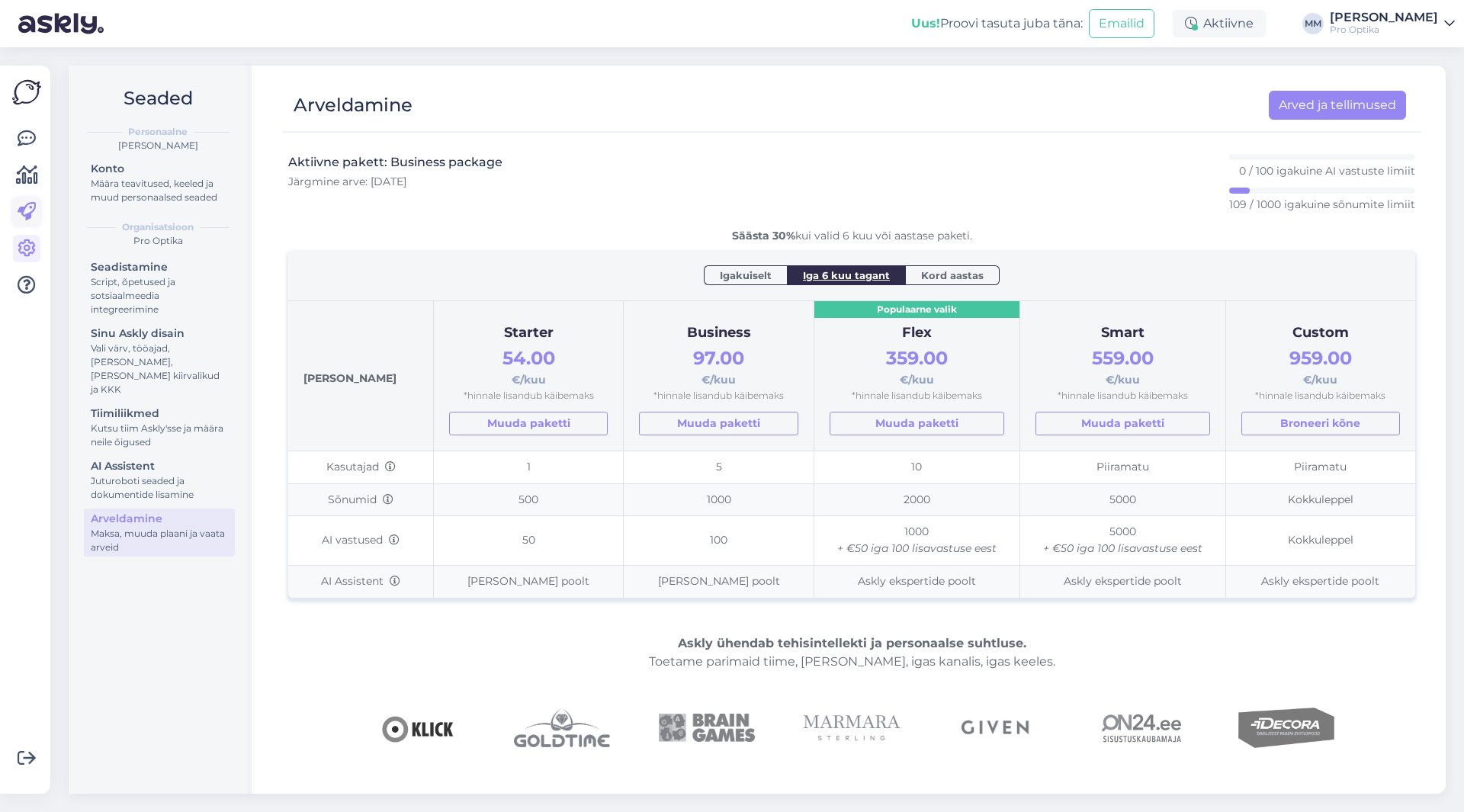
click at [20, 213] on icon at bounding box center [26, 211] width 18 height 18
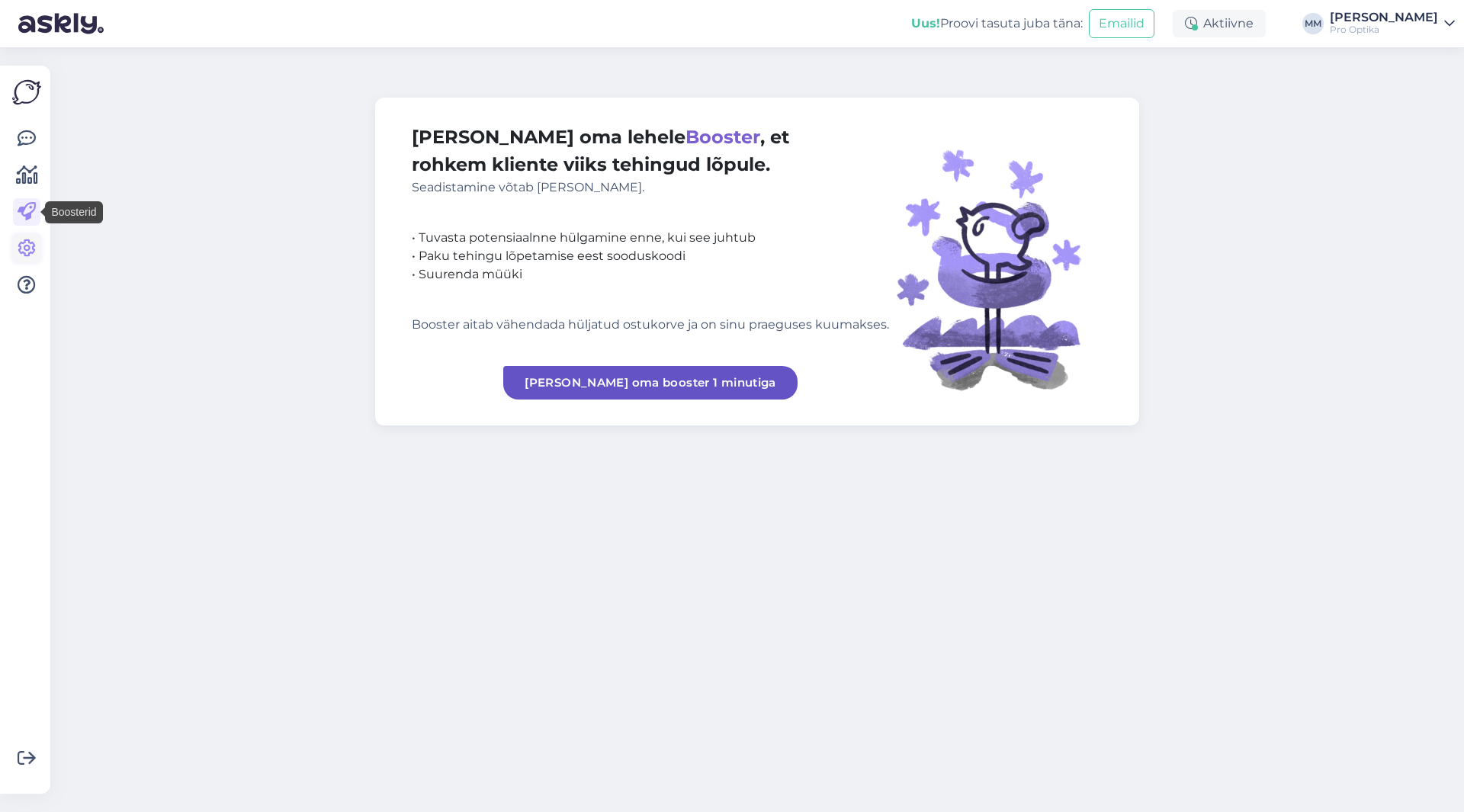
click at [27, 247] on icon at bounding box center [26, 248] width 18 height 18
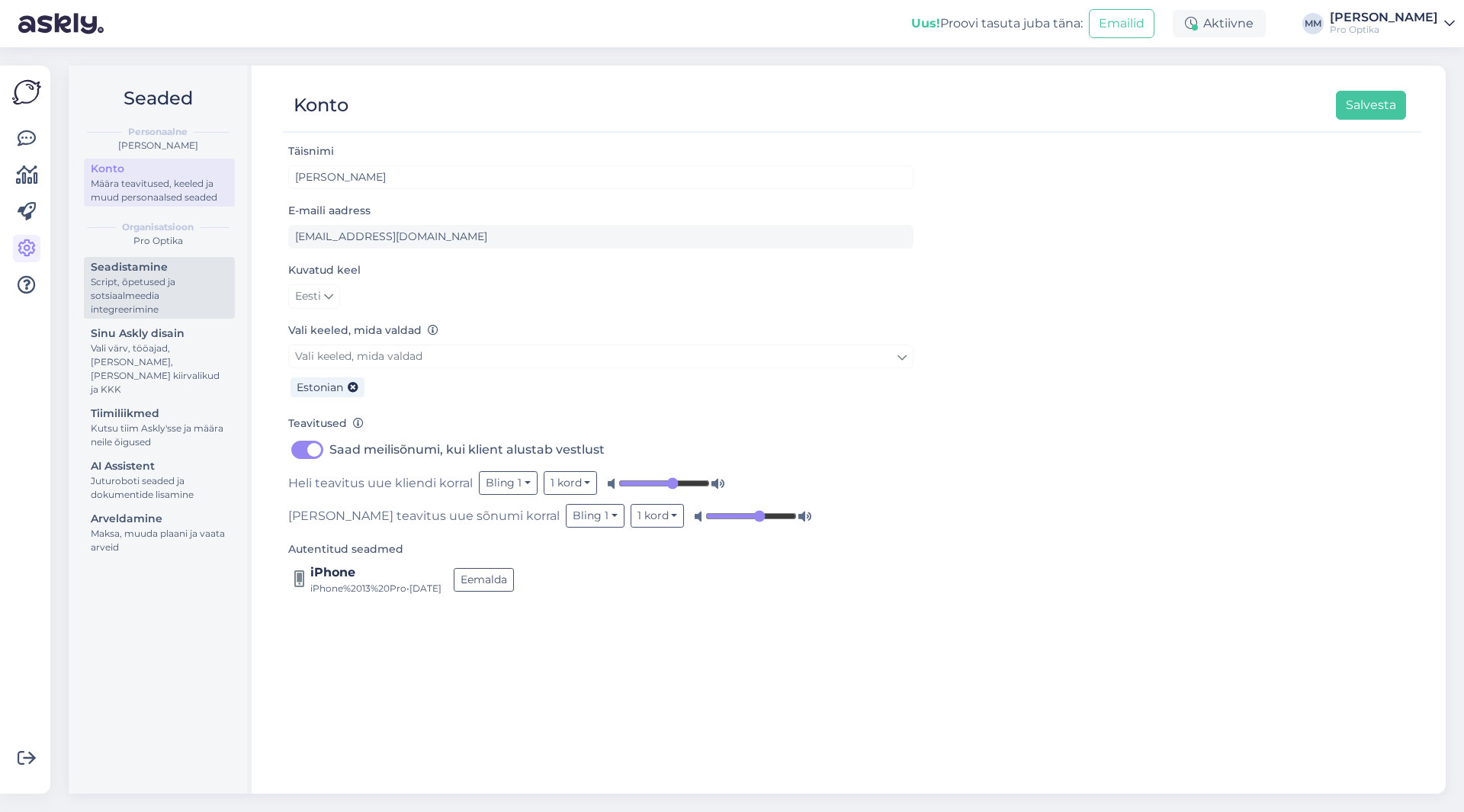
click at [162, 282] on div "Script, õpetused ja sotsiaalmeedia integreerimine" at bounding box center [160, 296] width 137 height 41
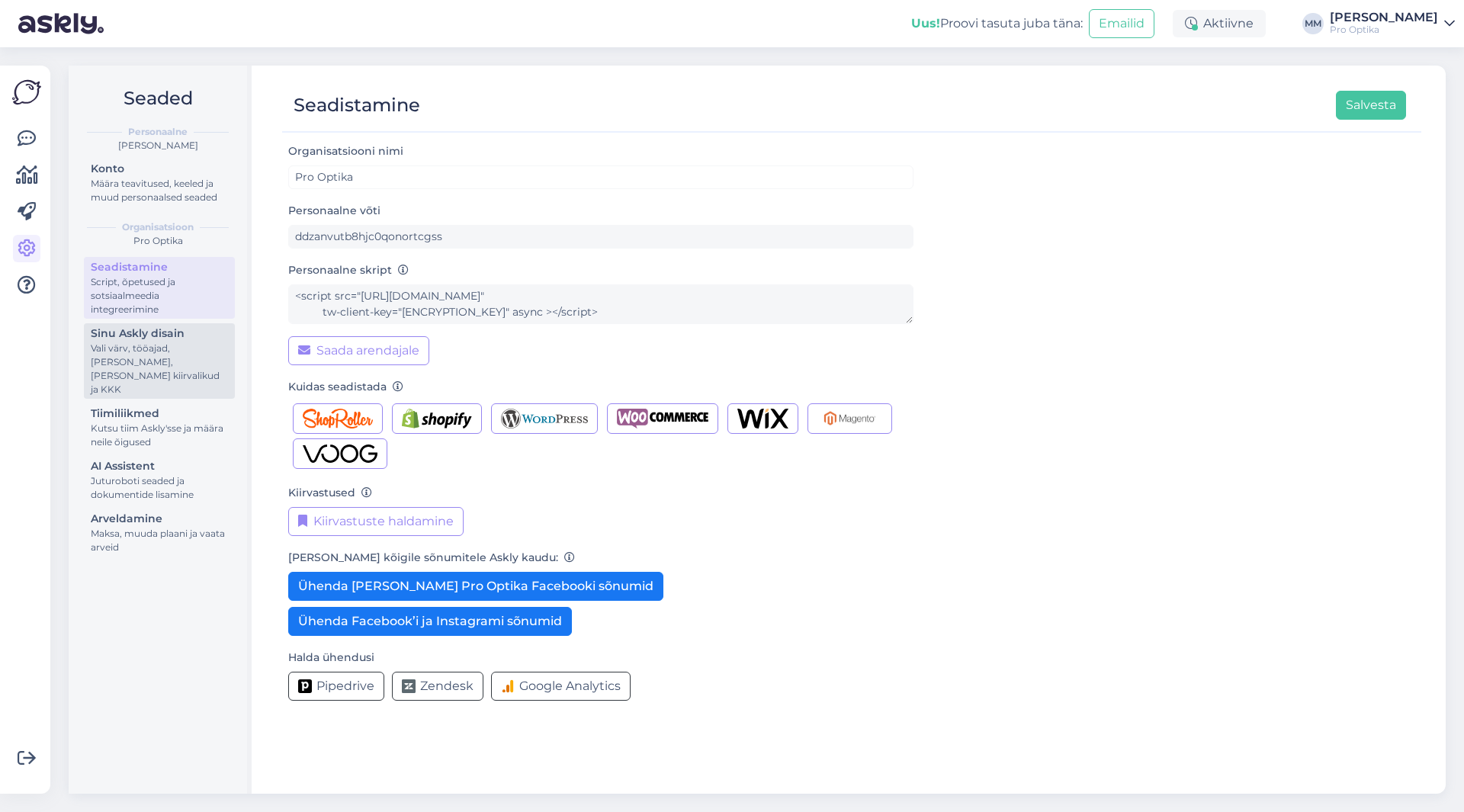
click at [125, 350] on div "Vali värv, tööajad, [PERSON_NAME], [PERSON_NAME] kiirvalikud ja KKK" at bounding box center [160, 369] width 137 height 55
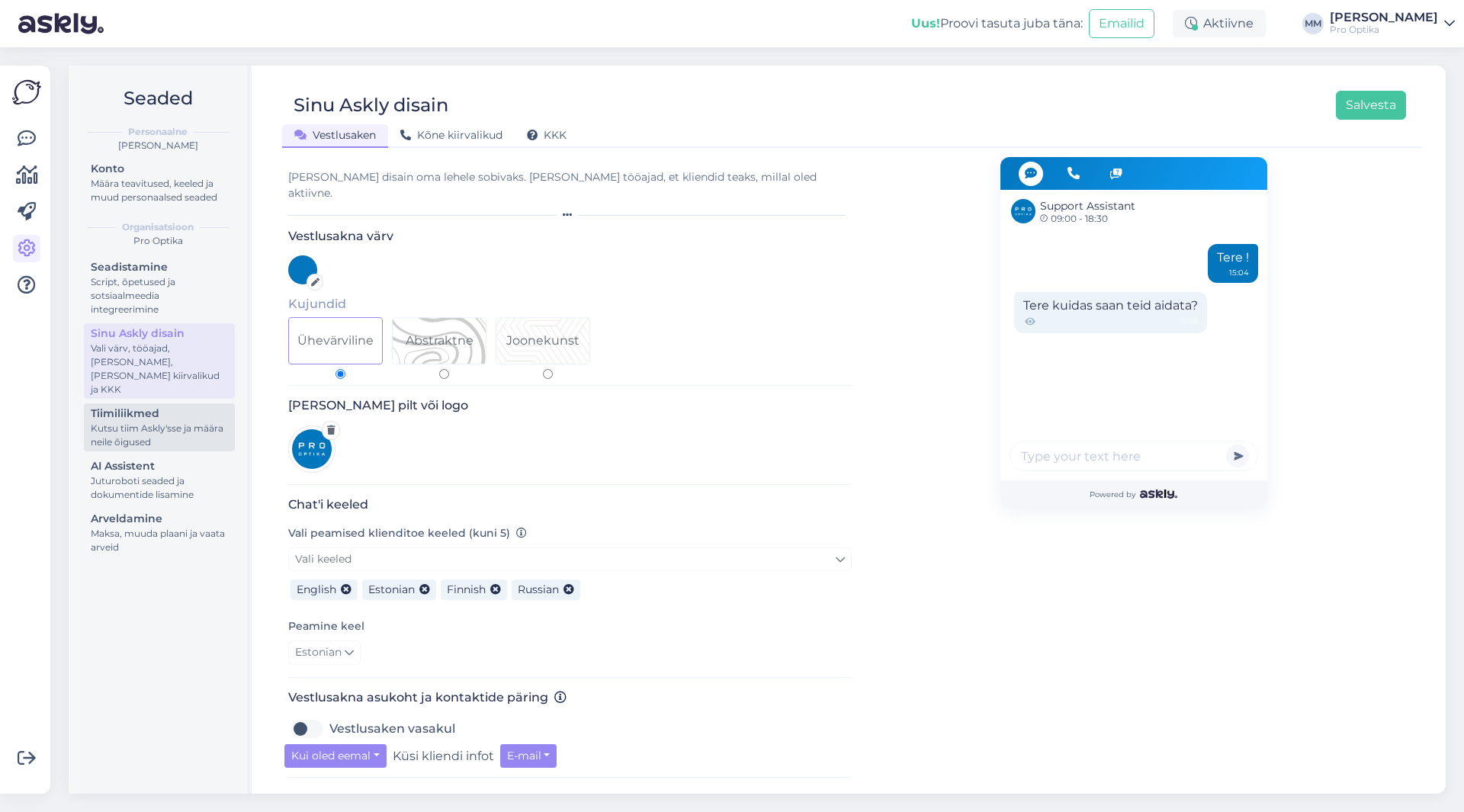
click at [130, 405] on div "Tiimiliikmed" at bounding box center [160, 413] width 137 height 16
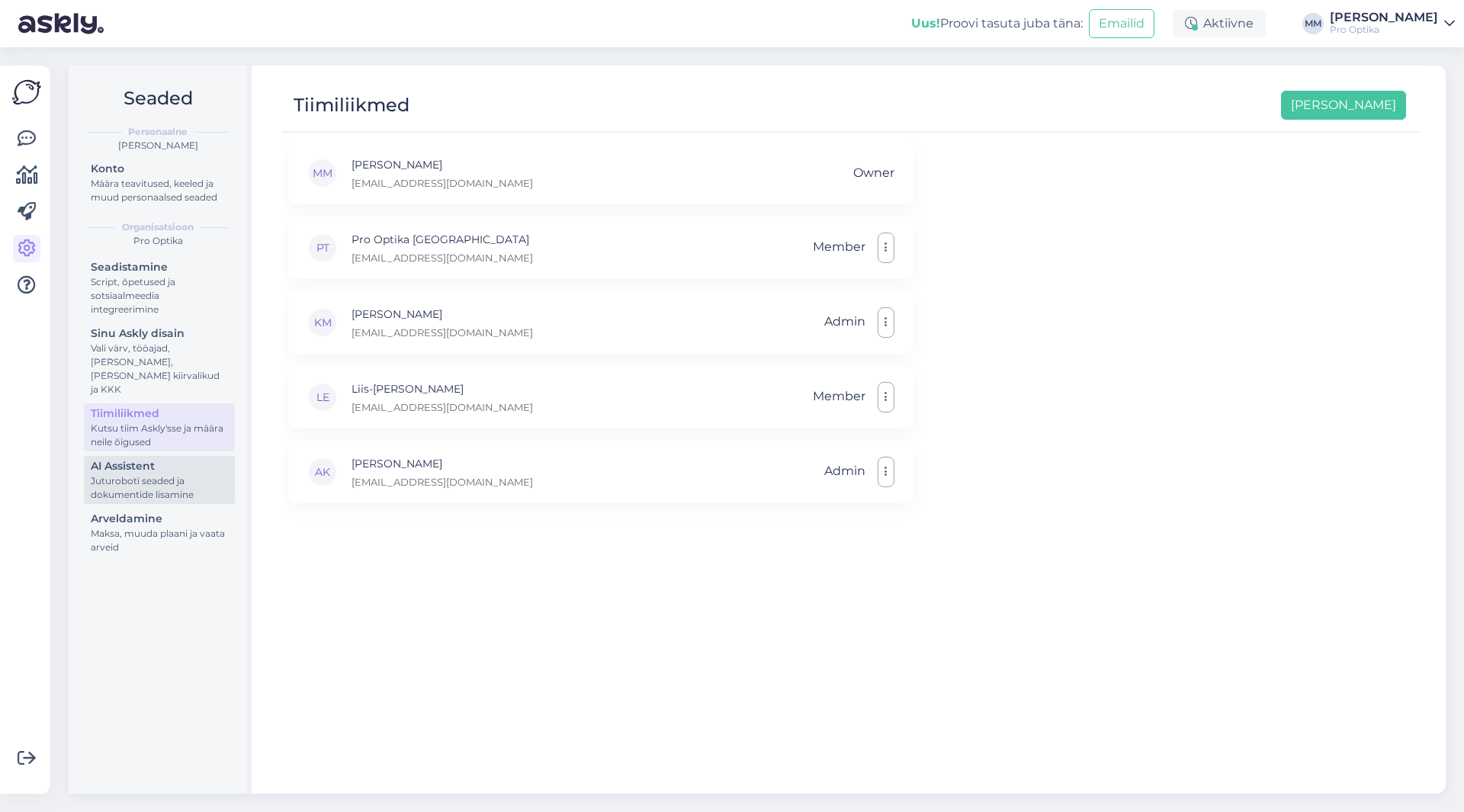
click at [143, 474] on div "Juturoboti seaded ja dokumentide lisamine" at bounding box center [160, 488] width 137 height 27
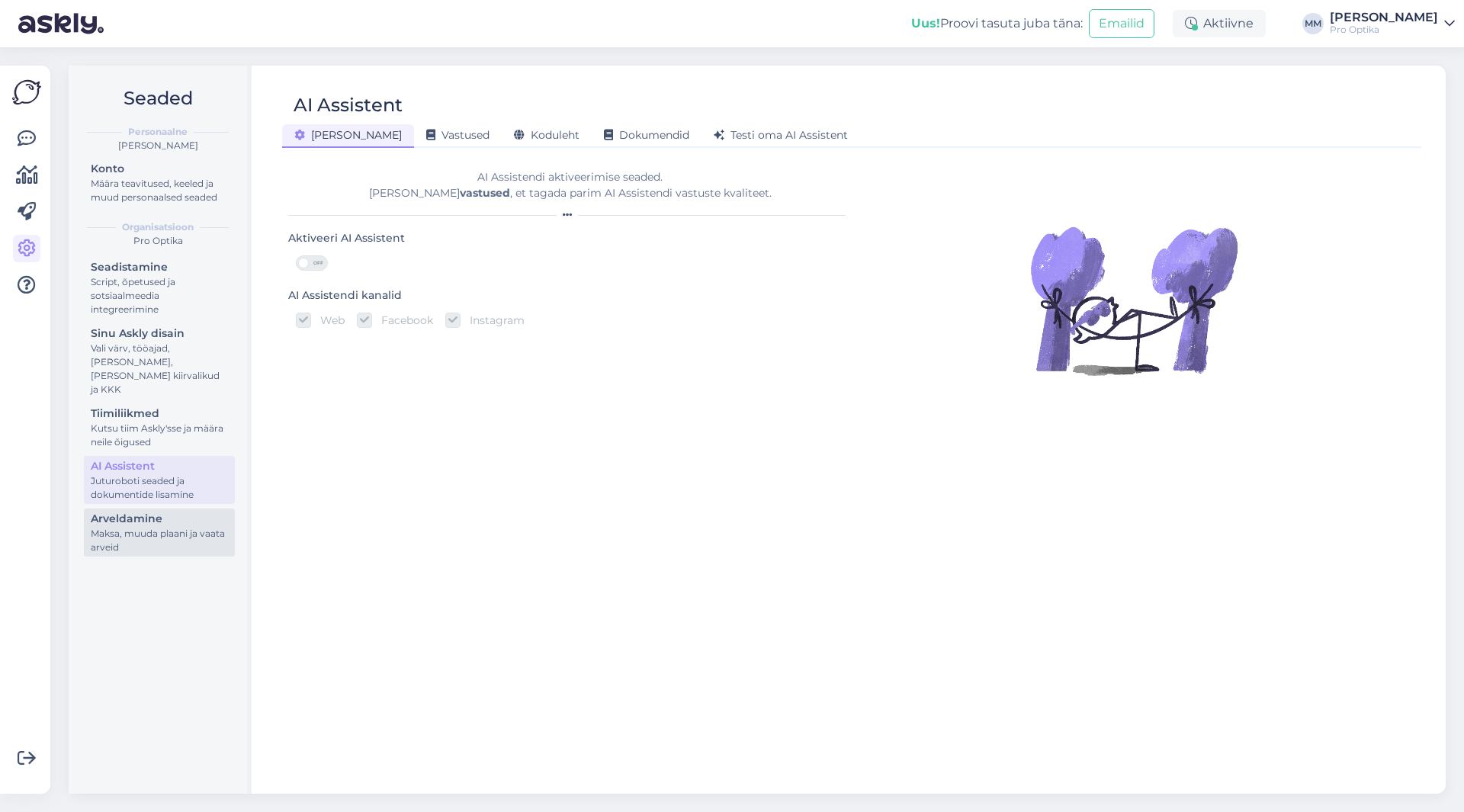
click at [140, 512] on div "Arveldamine" at bounding box center [160, 518] width 137 height 16
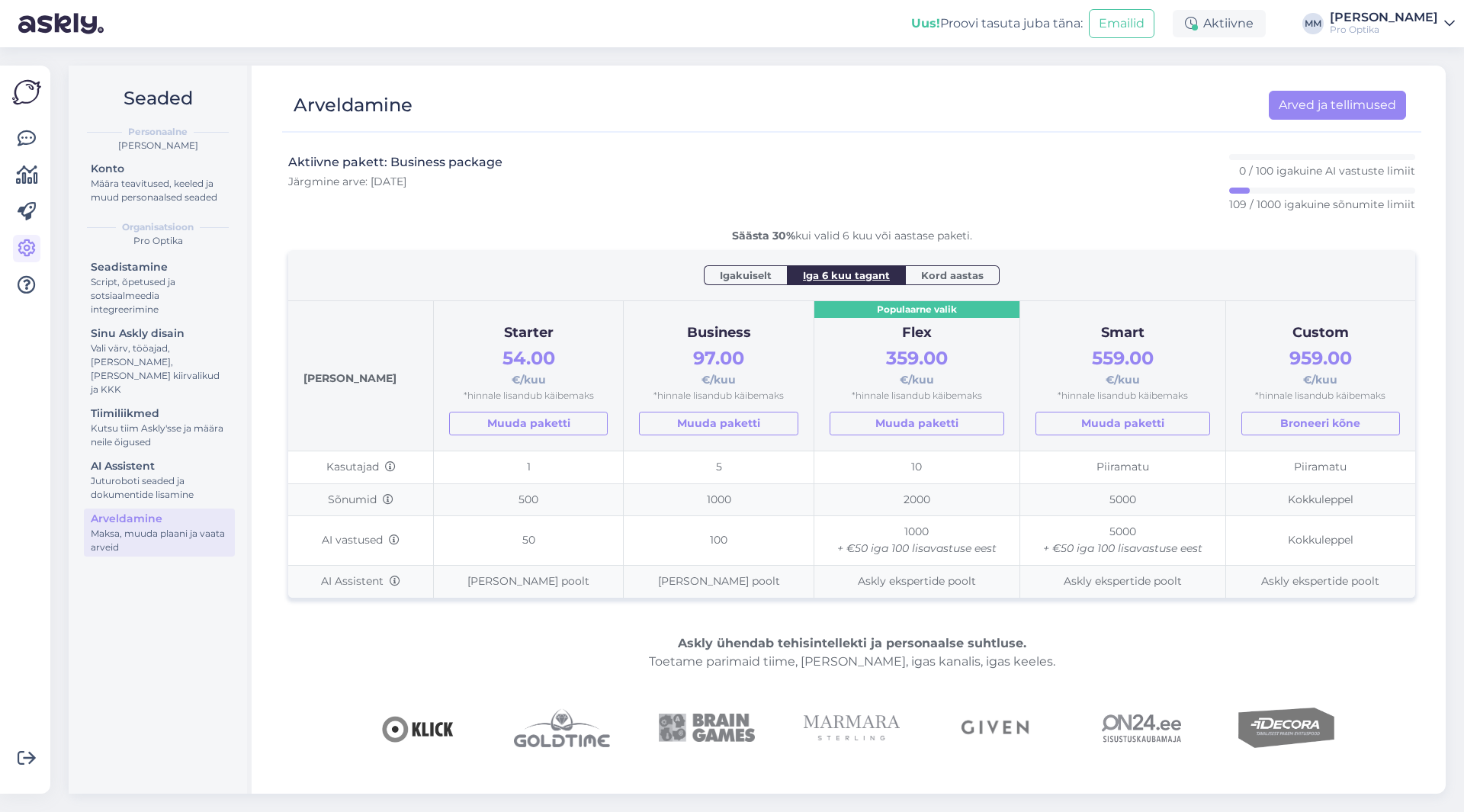
click at [1448, 24] on icon at bounding box center [1449, 23] width 10 height 12
click at [18, 85] on img at bounding box center [27, 93] width 29 height 29
click at [24, 136] on icon at bounding box center [26, 138] width 18 height 18
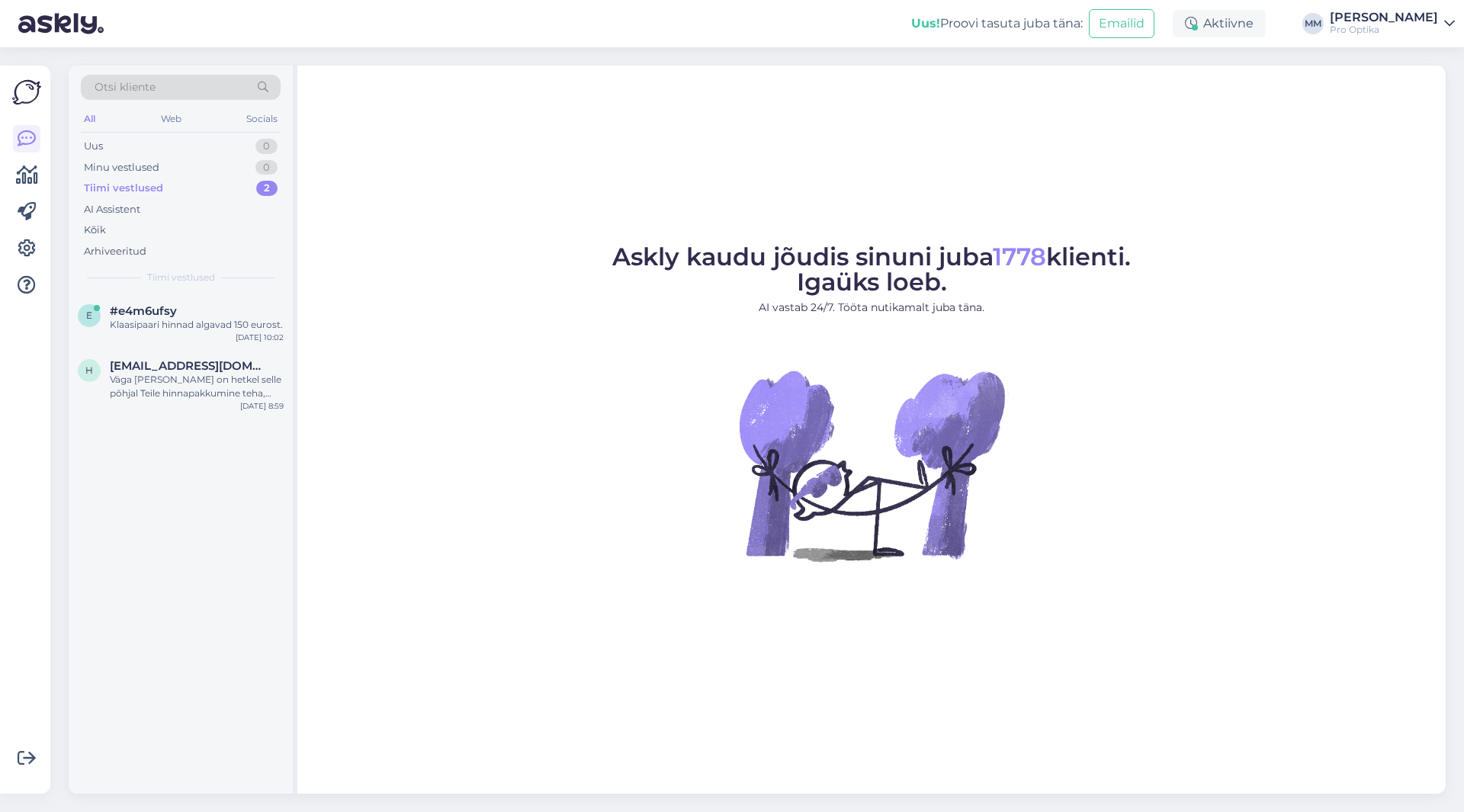
click at [11, 177] on div "Võimalused Veendu, et Askly loob sulle väärtust. Sulge Ühenda FB ja IG sõnumid …" at bounding box center [25, 429] width 51 height 728
click at [18, 173] on icon at bounding box center [27, 175] width 22 height 18
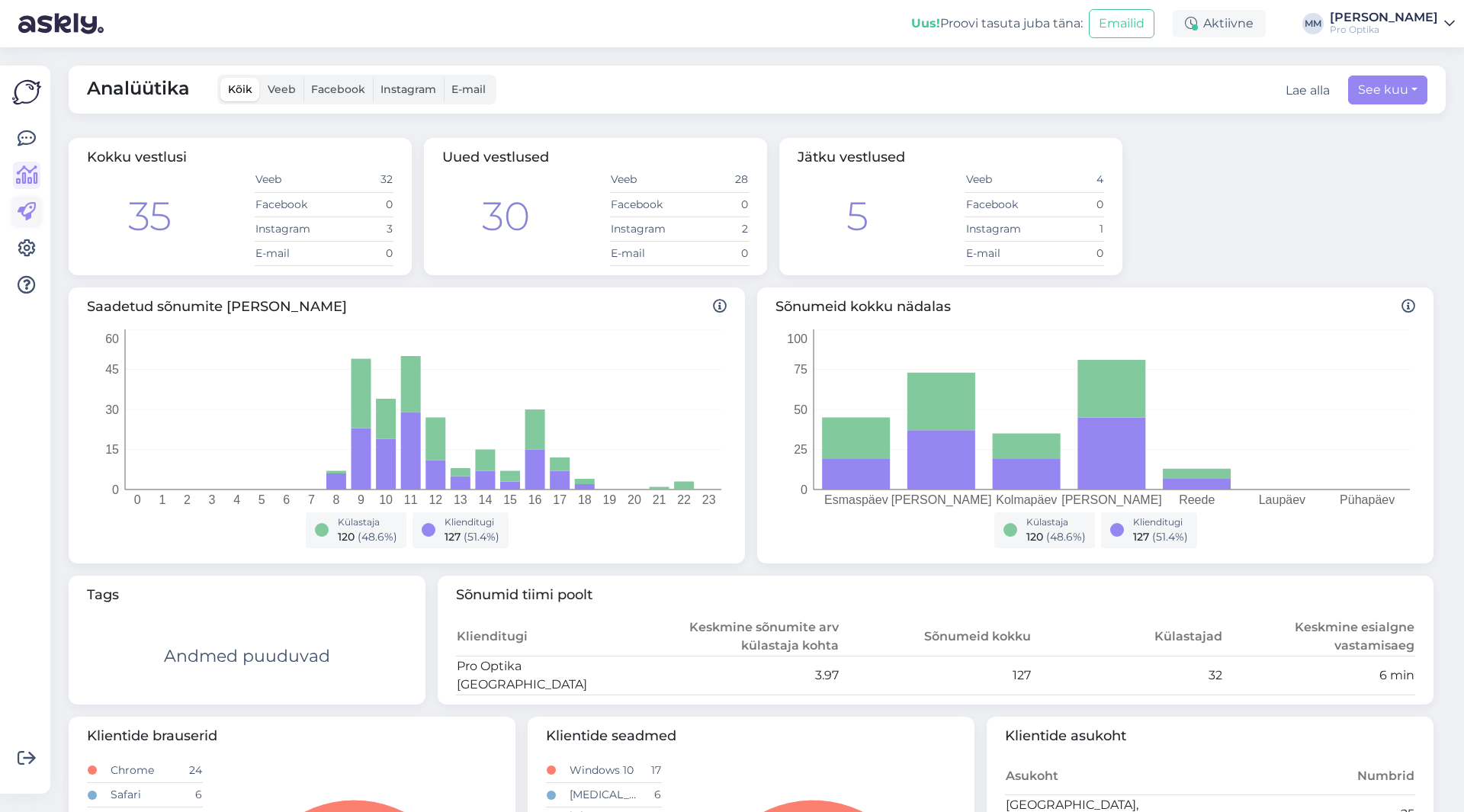
click at [30, 206] on icon at bounding box center [26, 211] width 18 height 18
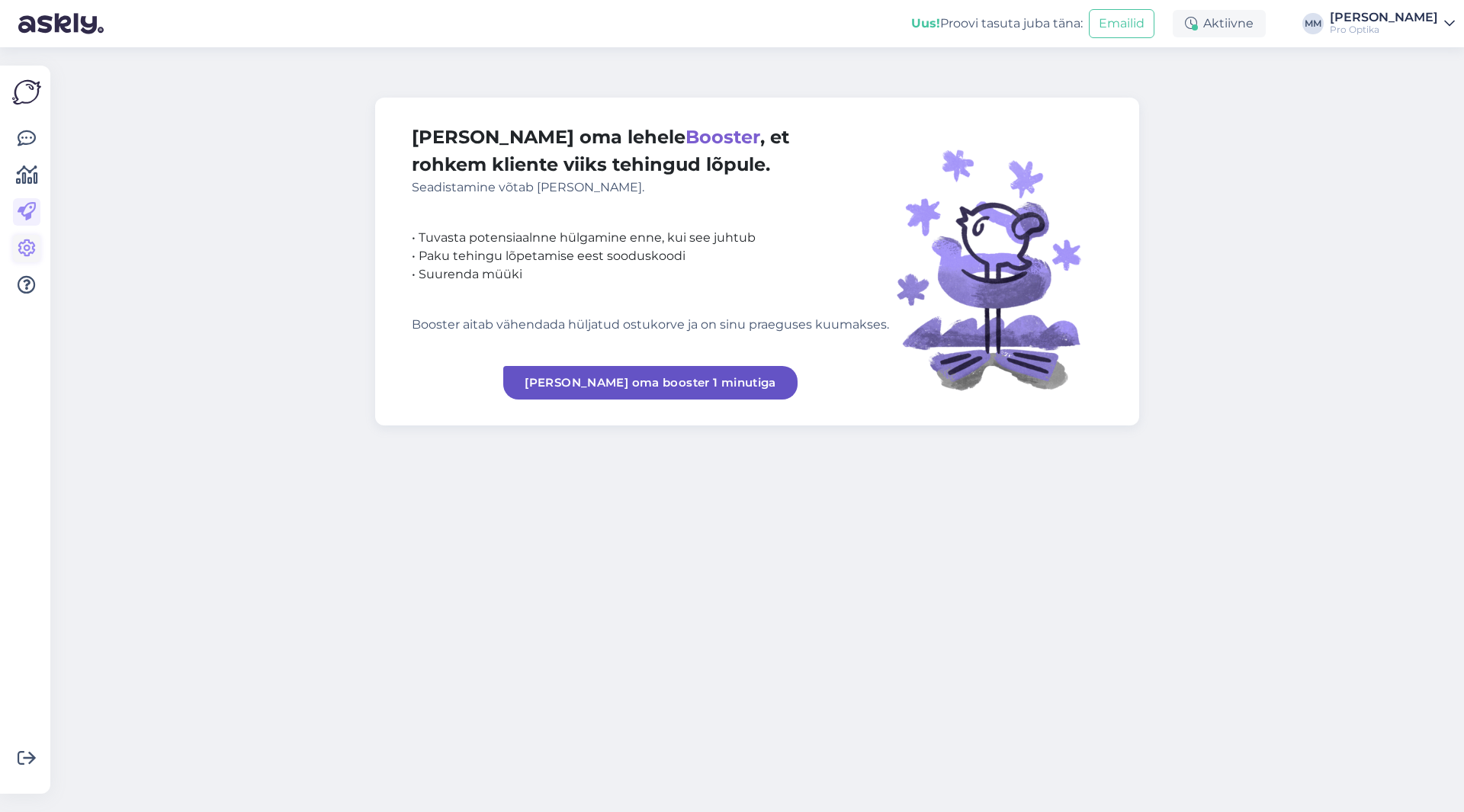
click at [24, 254] on icon at bounding box center [26, 248] width 18 height 18
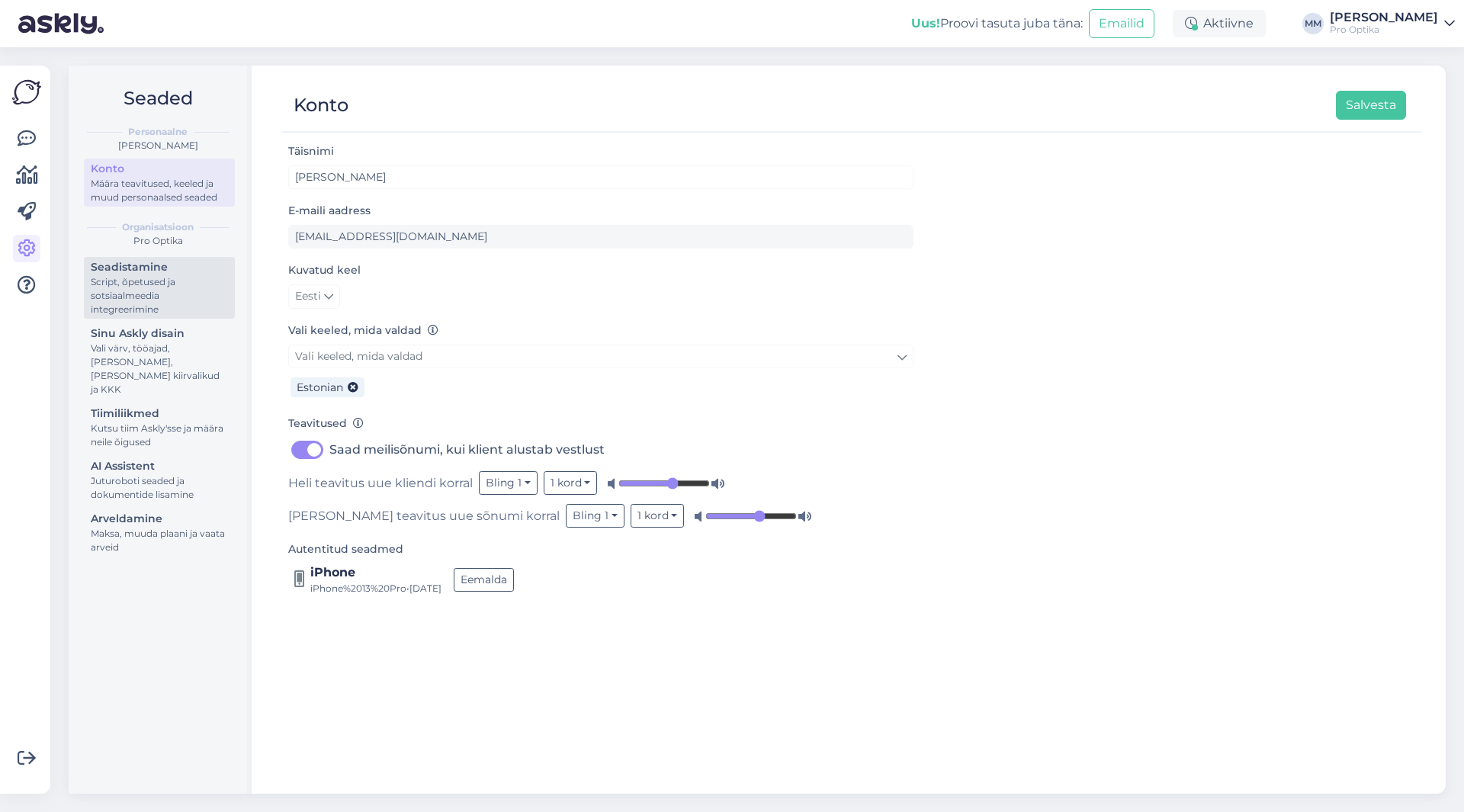
click at [139, 294] on div "Script, õpetused ja sotsiaalmeedia integreerimine" at bounding box center [160, 296] width 137 height 41
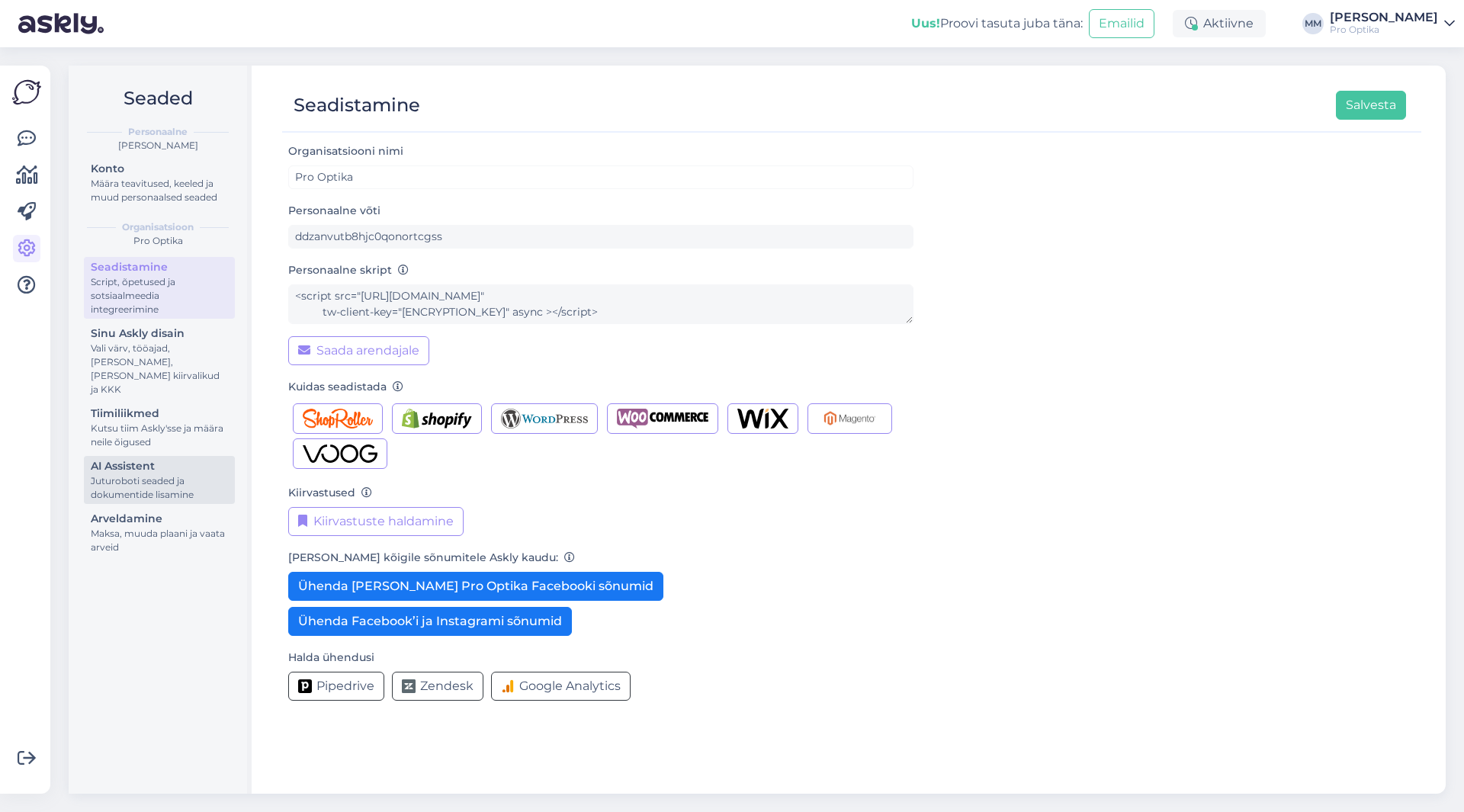
click at [124, 474] on div "Juturoboti seaded ja dokumentide lisamine" at bounding box center [160, 488] width 137 height 27
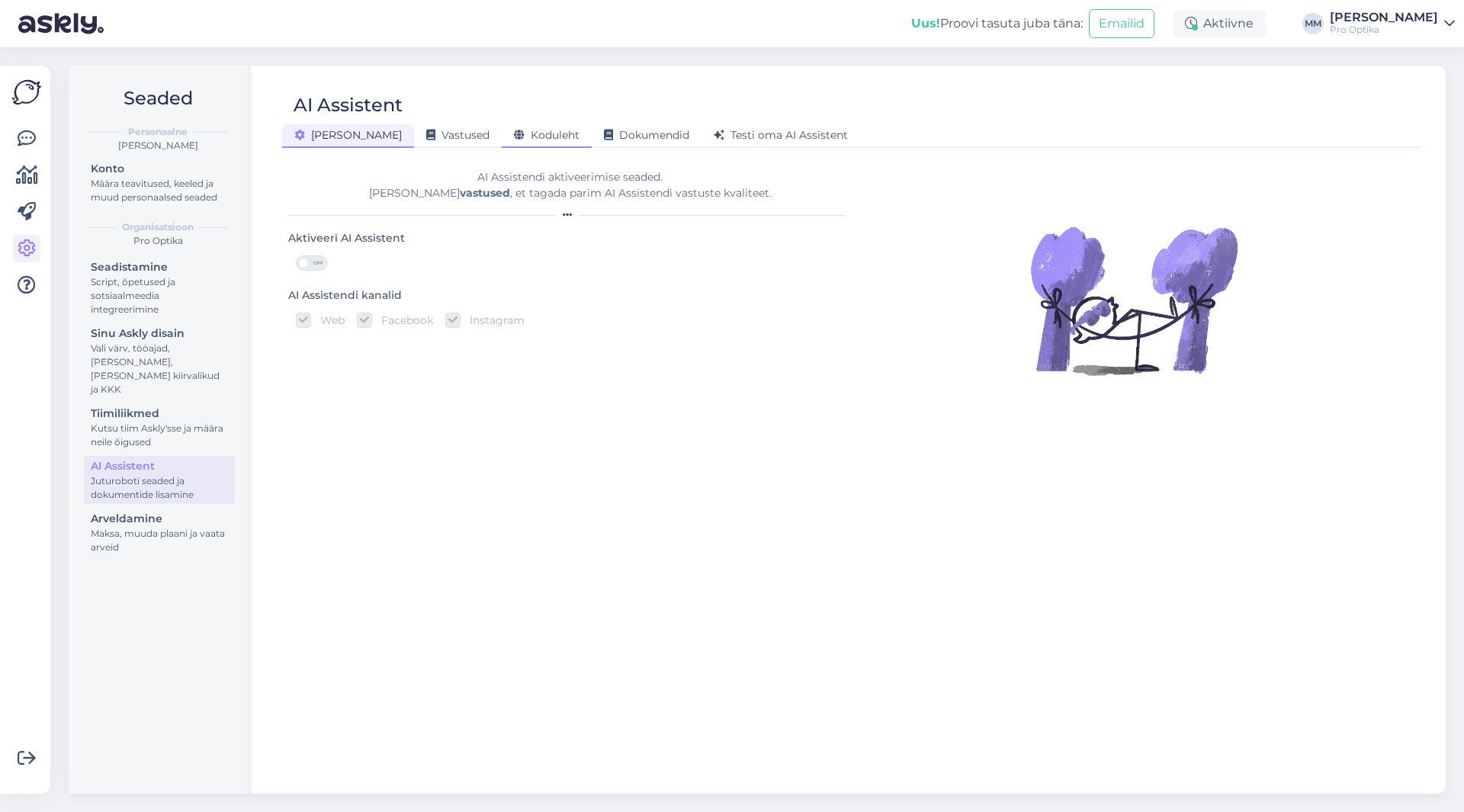
click at [514, 132] on span "Koduleht" at bounding box center [547, 135] width 65 height 14
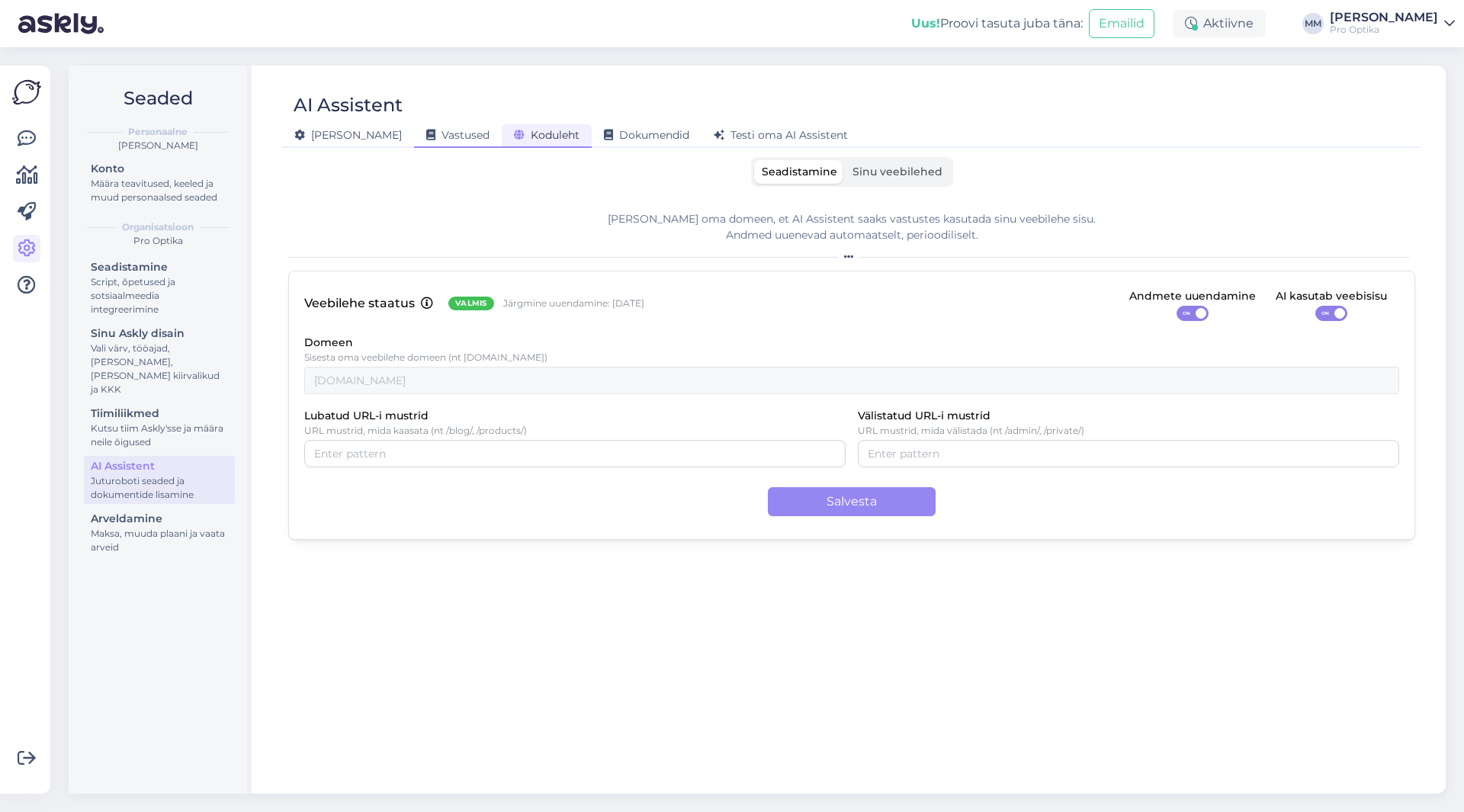
click at [426, 132] on span "Vastused" at bounding box center [458, 135] width 64 height 14
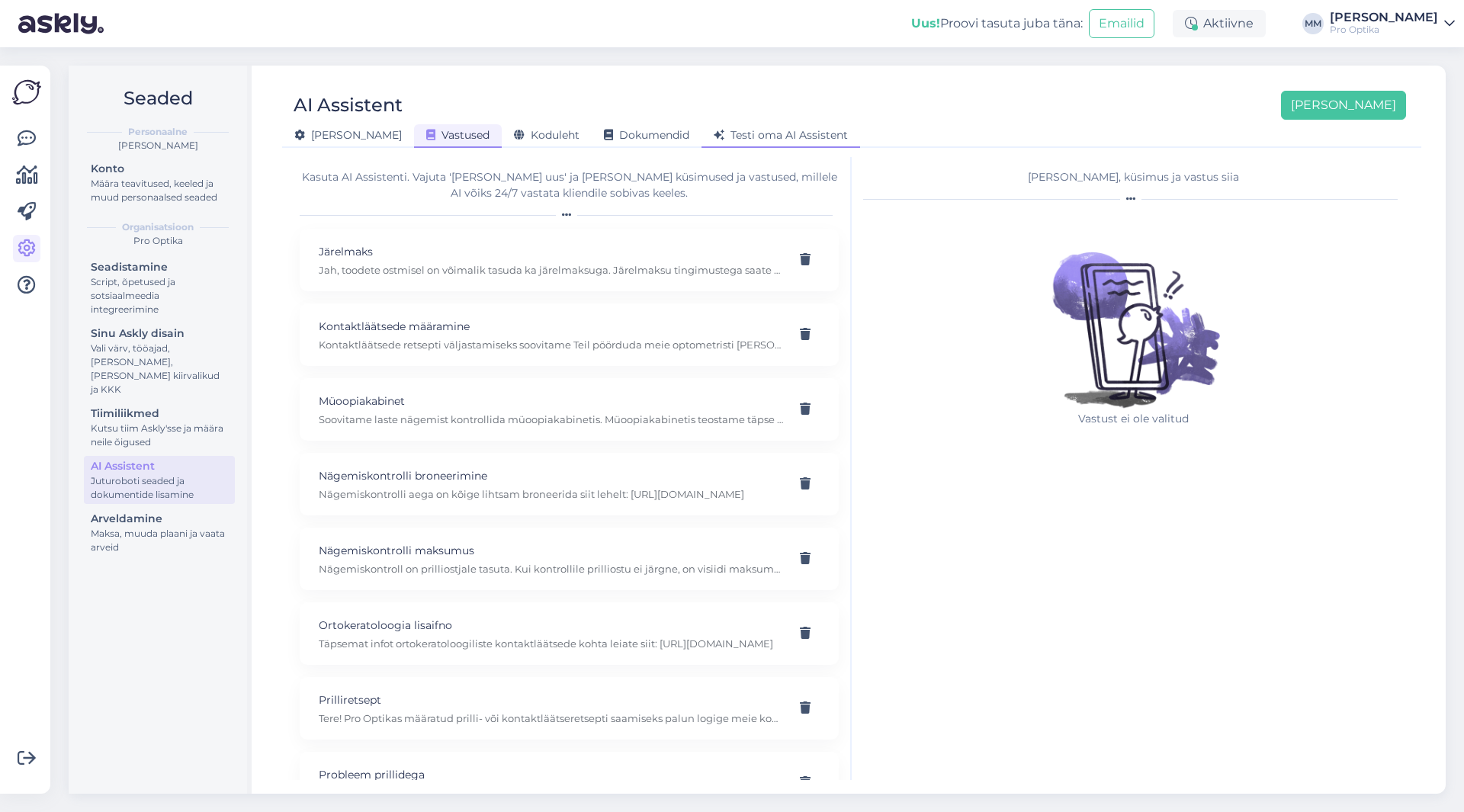
click at [714, 130] on span "Testi oma AI Assistent" at bounding box center [781, 135] width 134 height 14
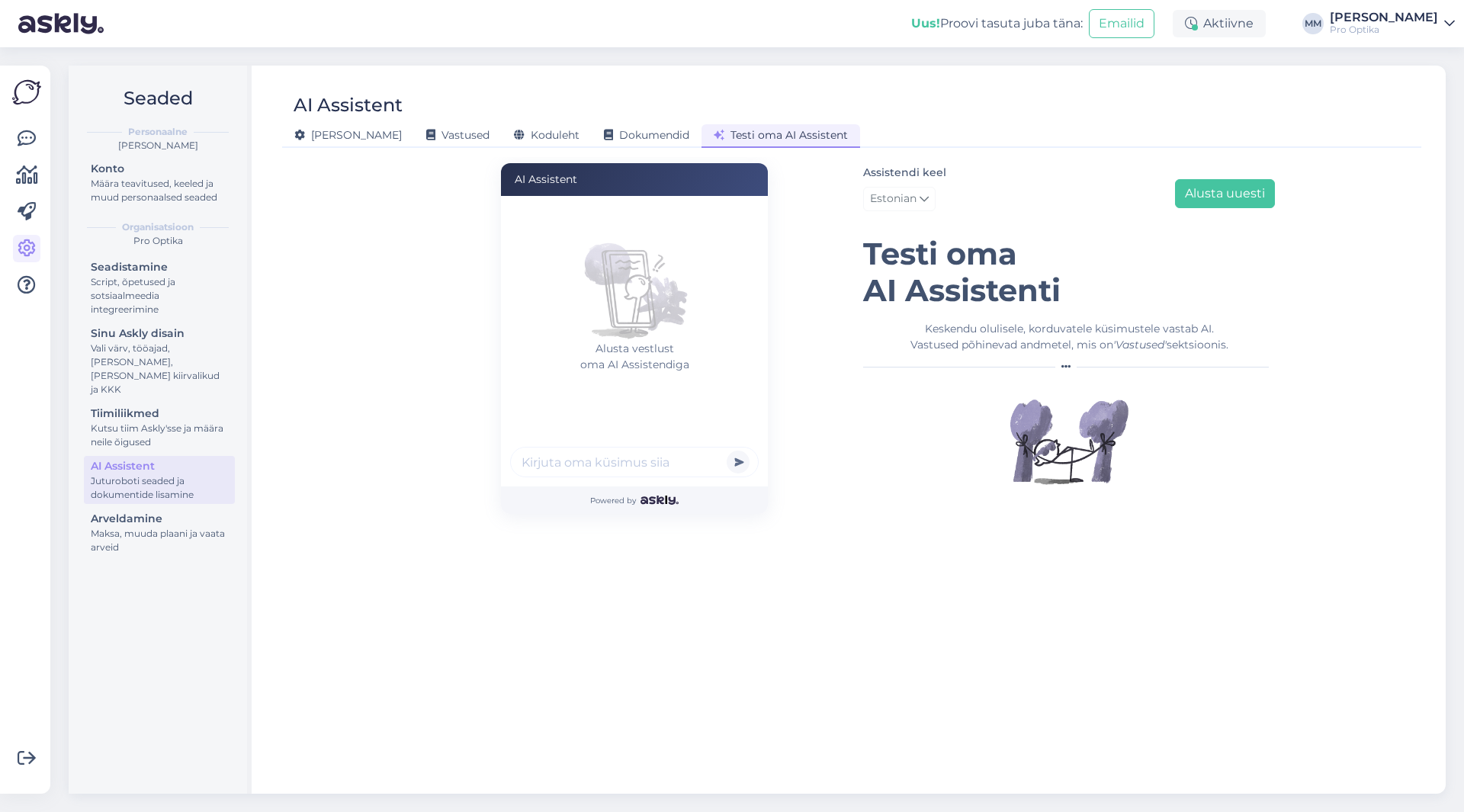
click at [633, 470] on input "text" at bounding box center [634, 462] width 248 height 31
type input "mis kellani on tartu pood avatud"
click at [726, 451] on button "submit" at bounding box center [738, 462] width 23 height 23
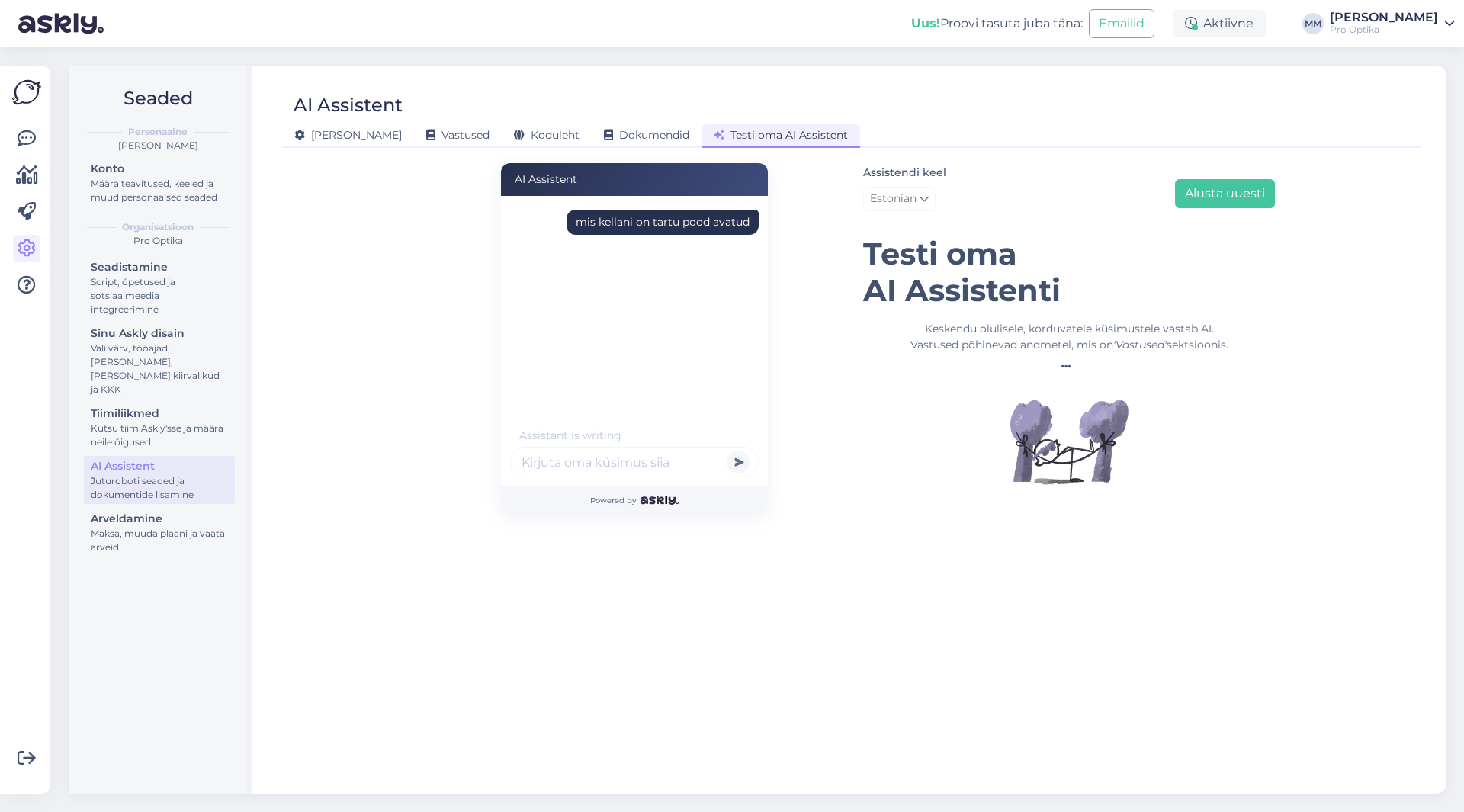
scroll to position [0, 0]
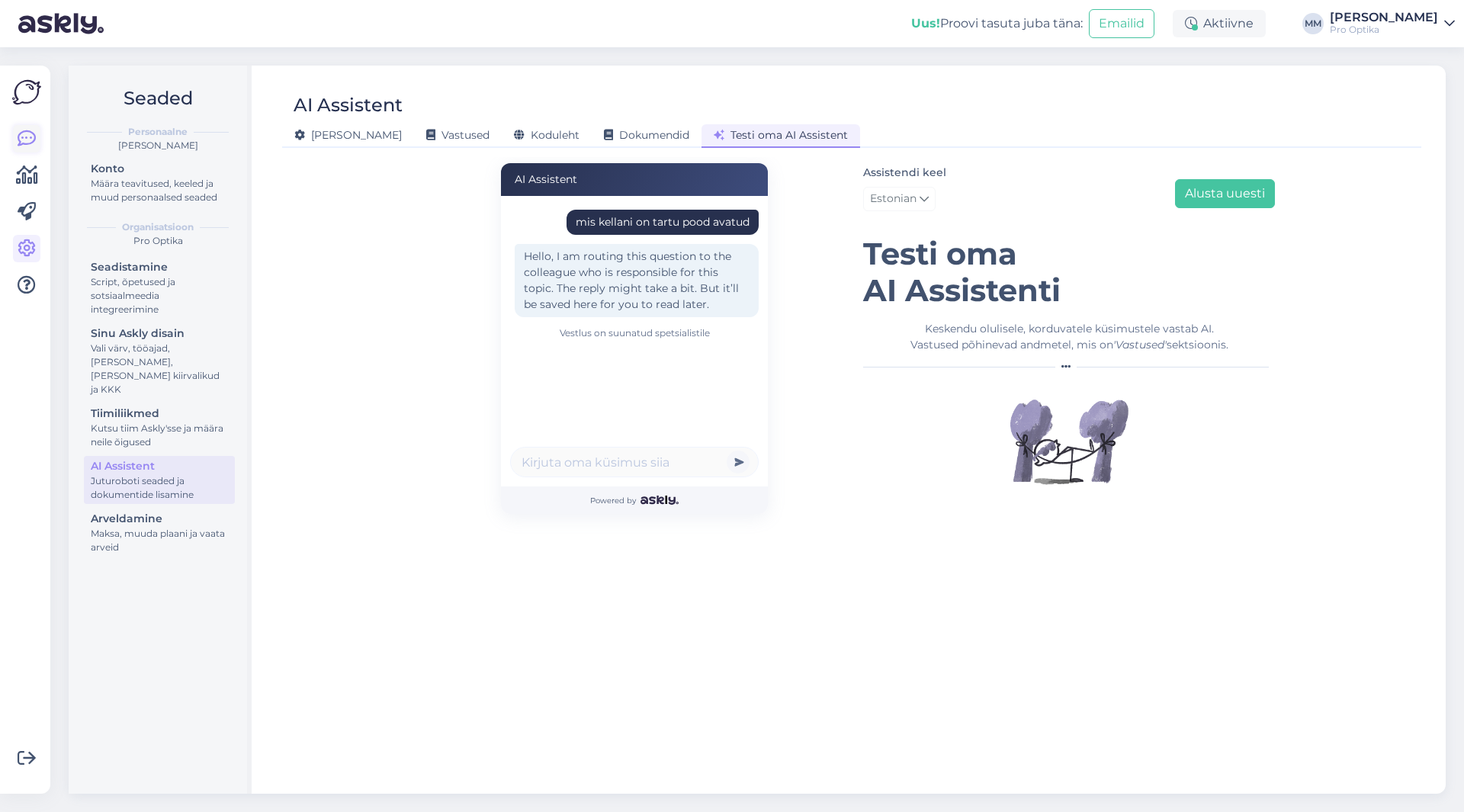
click at [30, 137] on icon at bounding box center [26, 138] width 18 height 18
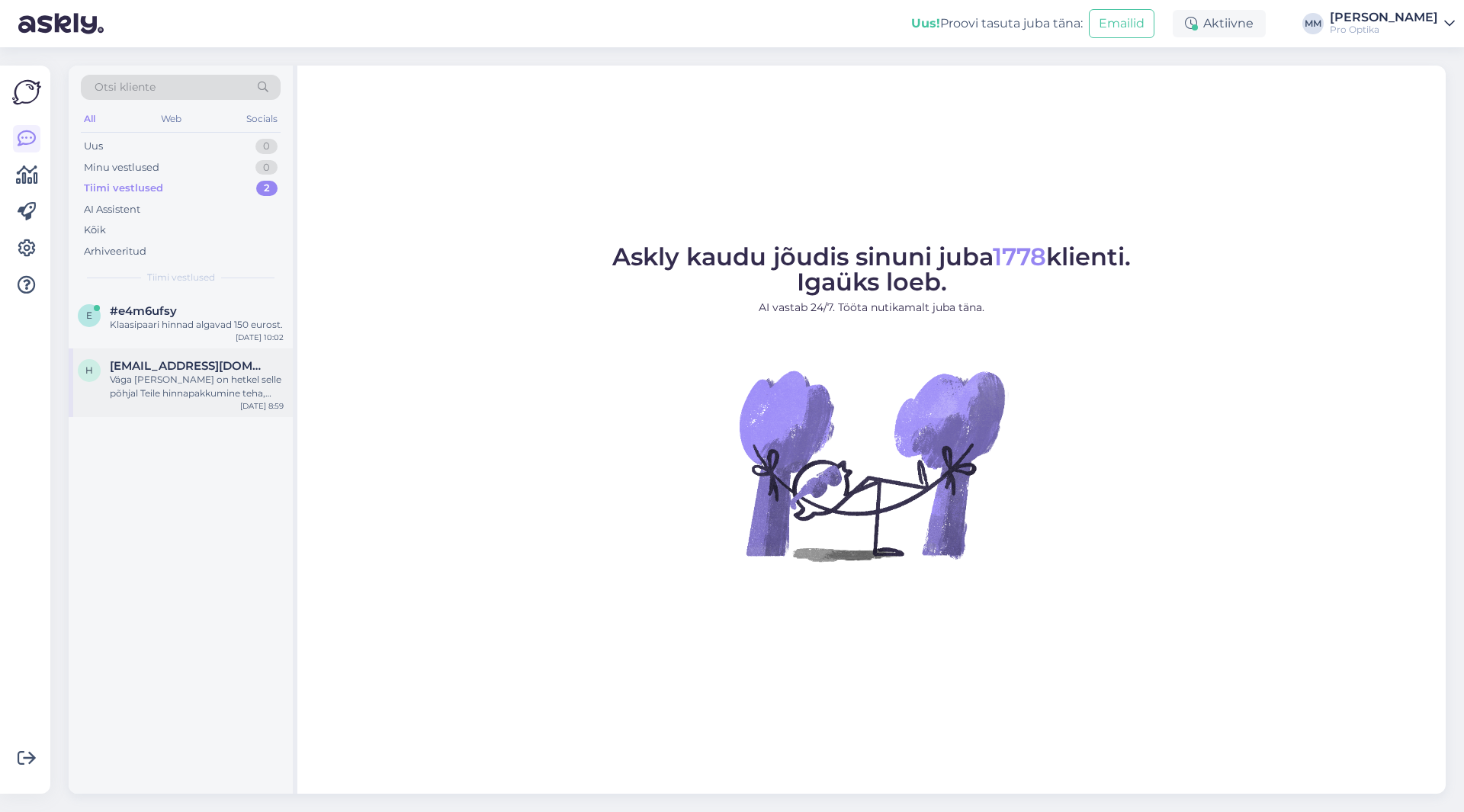
click at [145, 360] on span "[EMAIL_ADDRESS][DOMAIN_NAME]" at bounding box center [189, 366] width 159 height 14
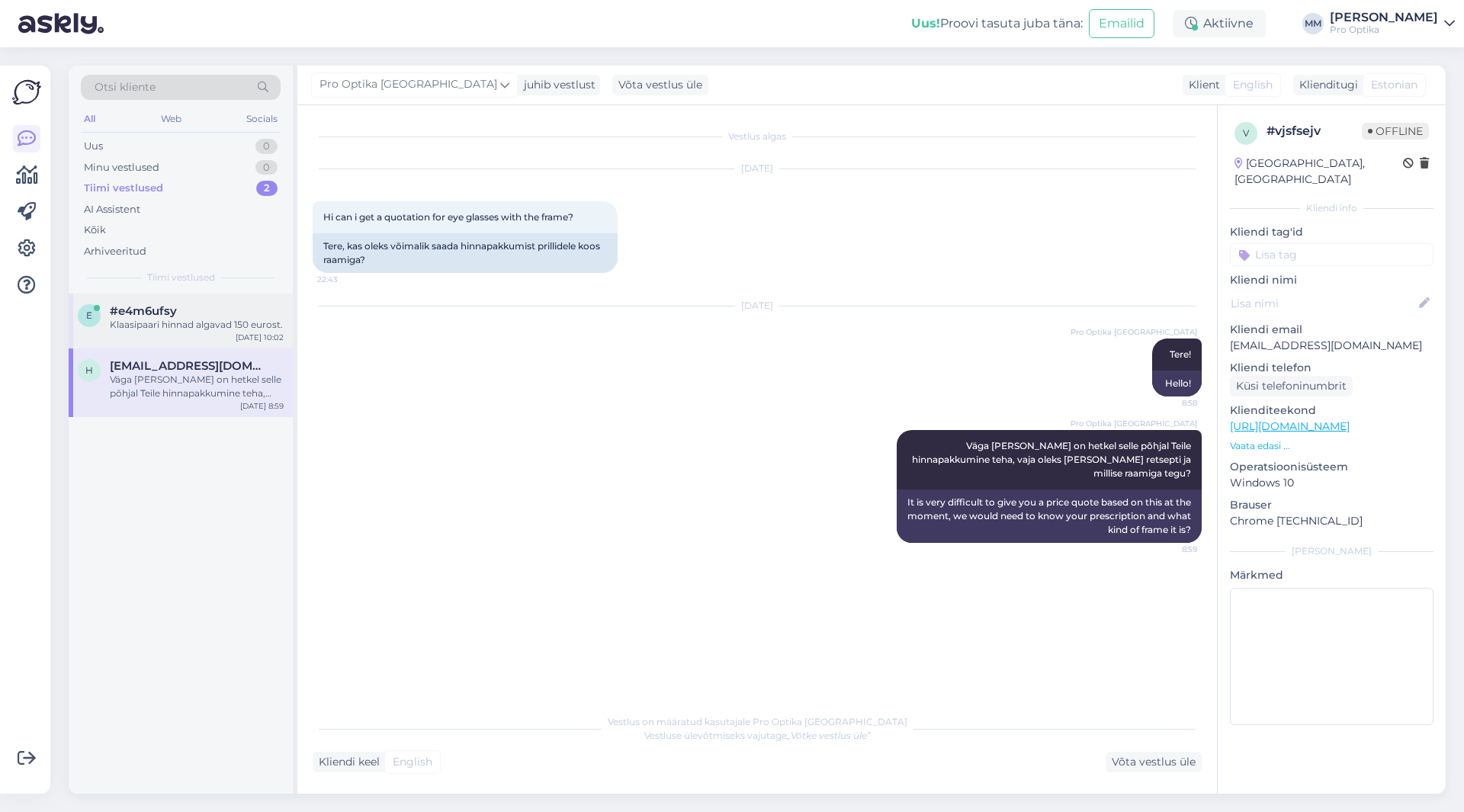
click at [155, 324] on div "Klaasipaari hinnad algavad 150 eurost." at bounding box center [197, 324] width 173 height 14
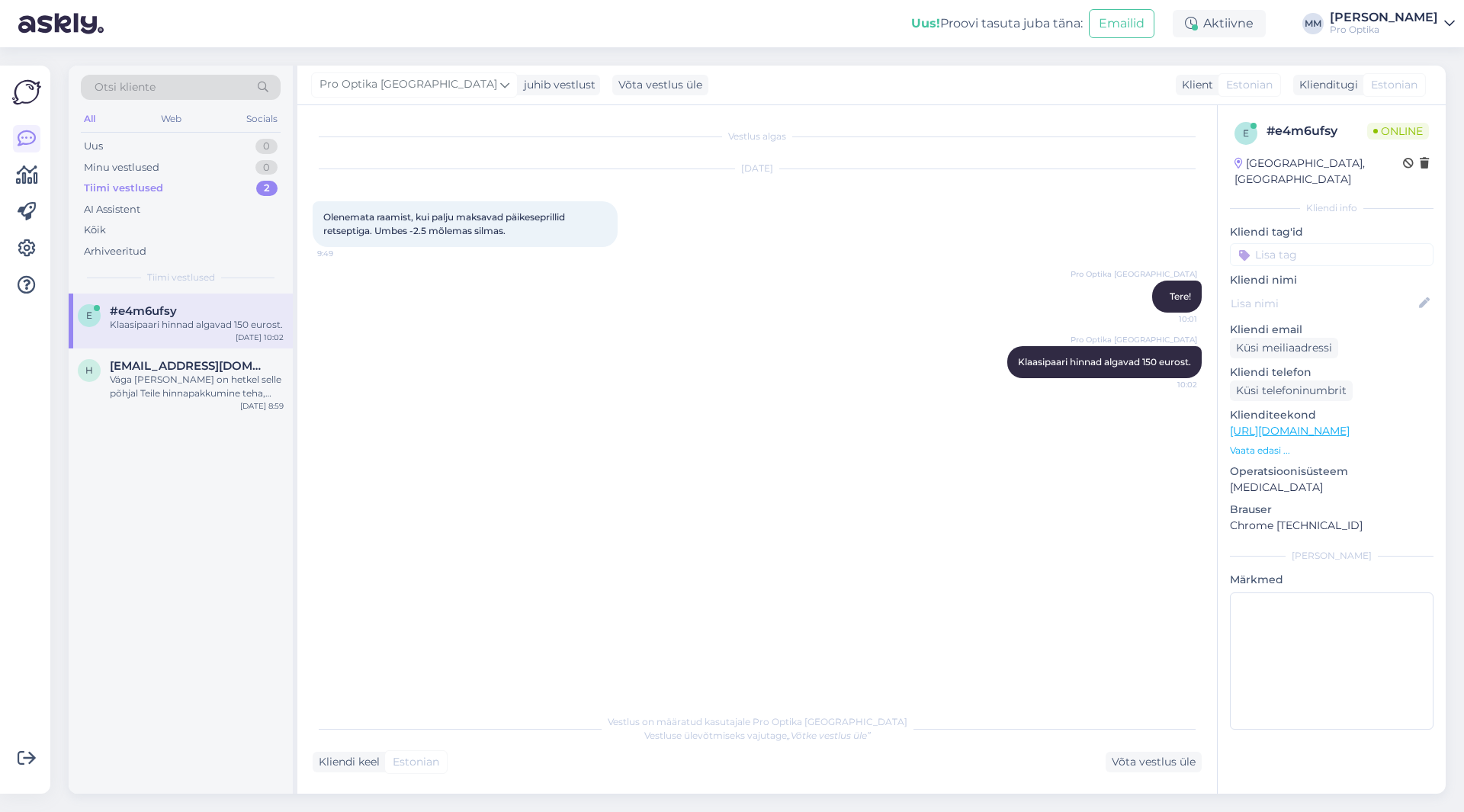
click at [150, 191] on div "Tiimi vestlused" at bounding box center [124, 188] width 79 height 15
click at [27, 167] on icon at bounding box center [27, 175] width 22 height 18
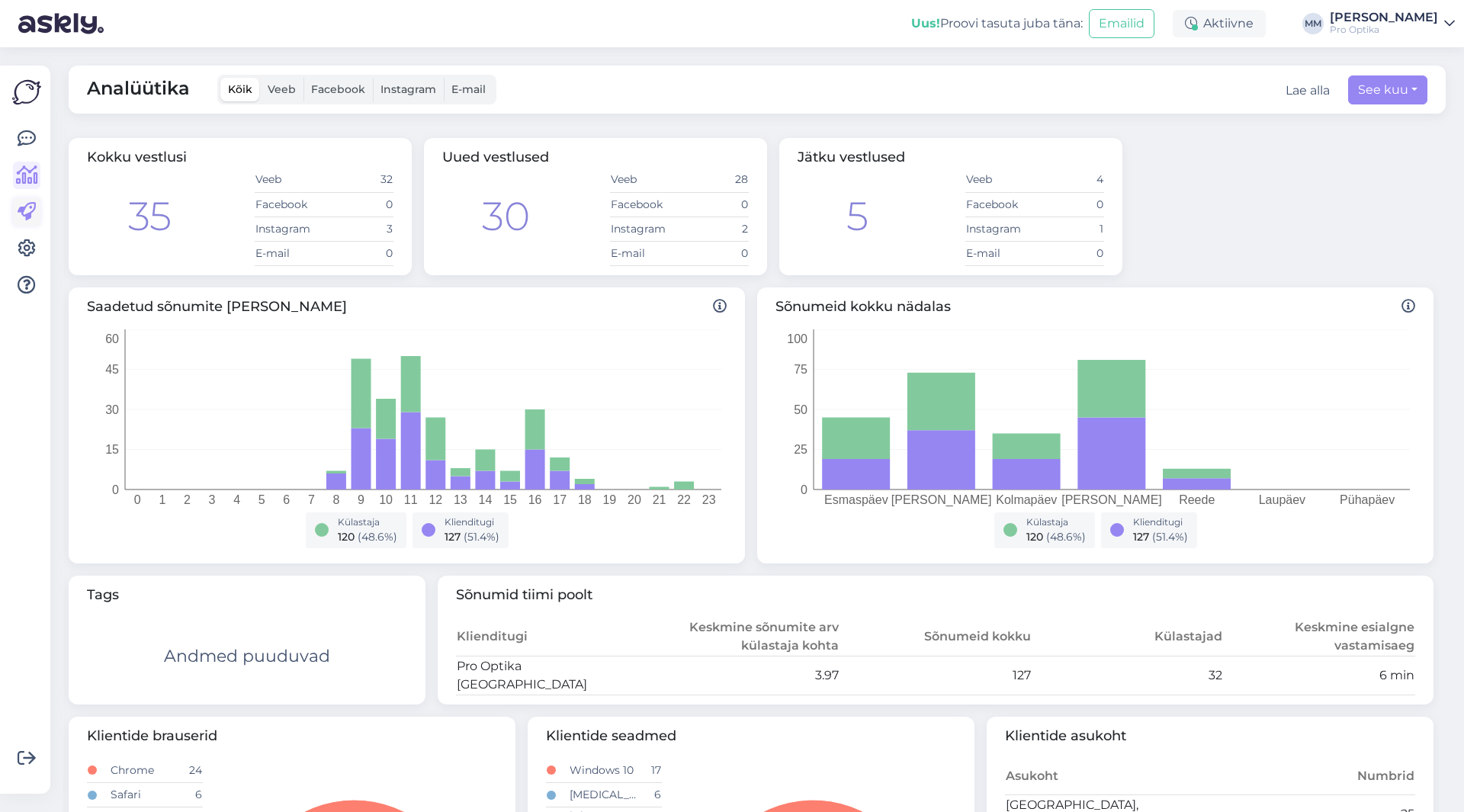
click at [31, 209] on icon at bounding box center [26, 211] width 18 height 18
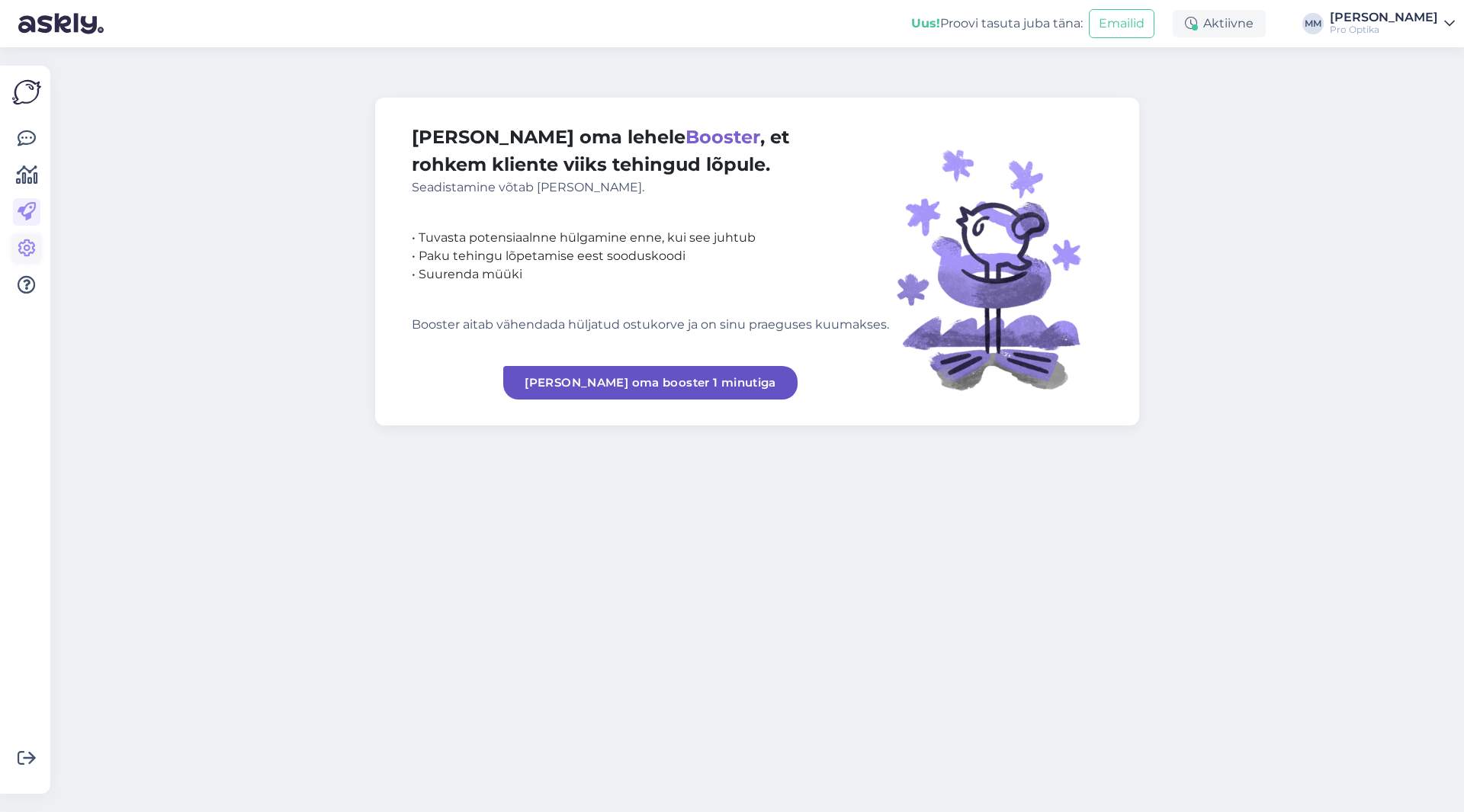
click at [14, 244] on link at bounding box center [27, 249] width 27 height 27
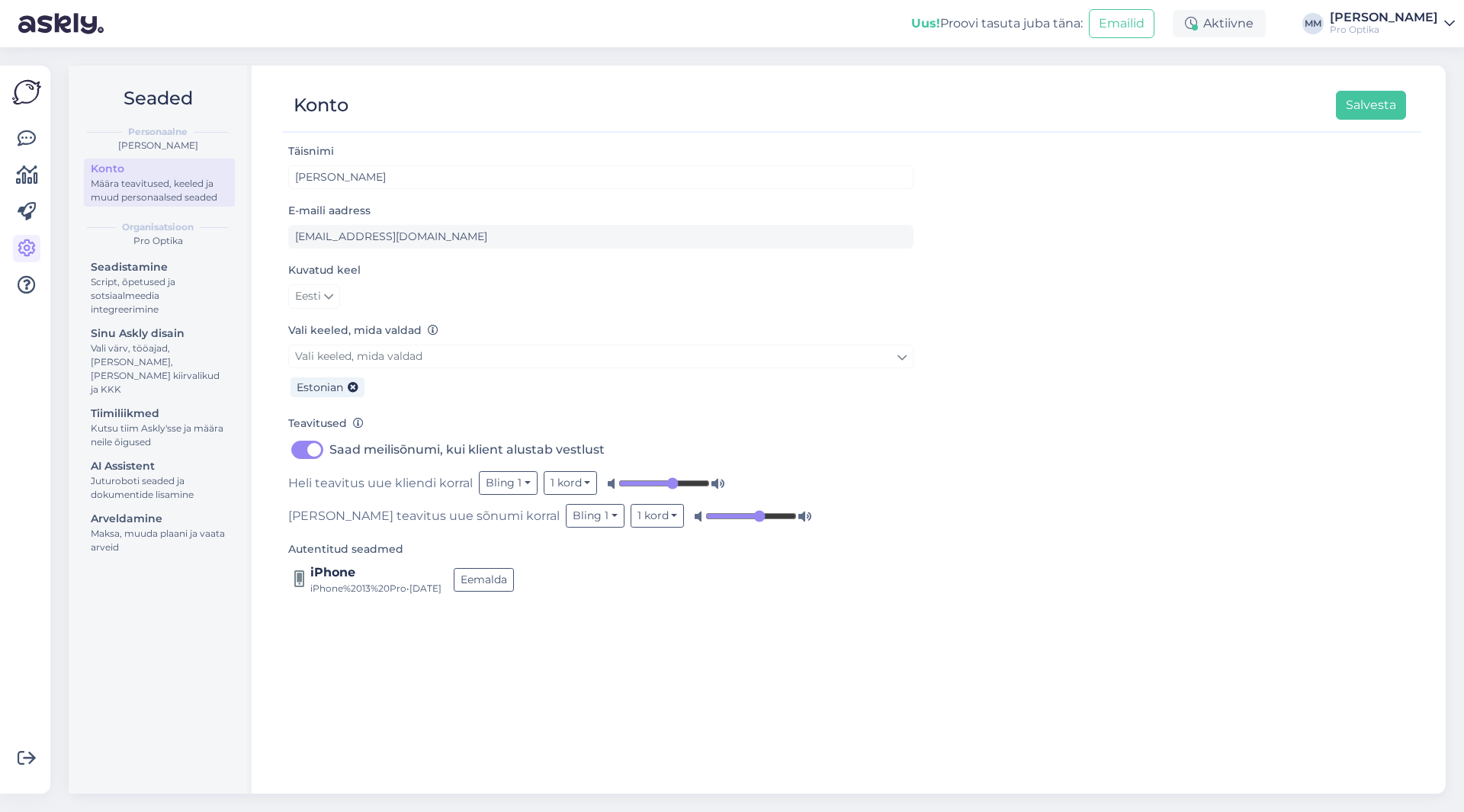
click at [330, 445] on label "Saad meilisõnumi, kui klient alustab vestlust" at bounding box center [467, 450] width 276 height 24
click at [310, 445] on input "Saad meilisõnumi, kui klient alustab vestlust" at bounding box center [307, 450] width 38 height 24
checkbox input "false"
click at [1377, 110] on button "Salvesta" at bounding box center [1371, 106] width 70 height 29
